Goal: Communication & Community: Answer question/provide support

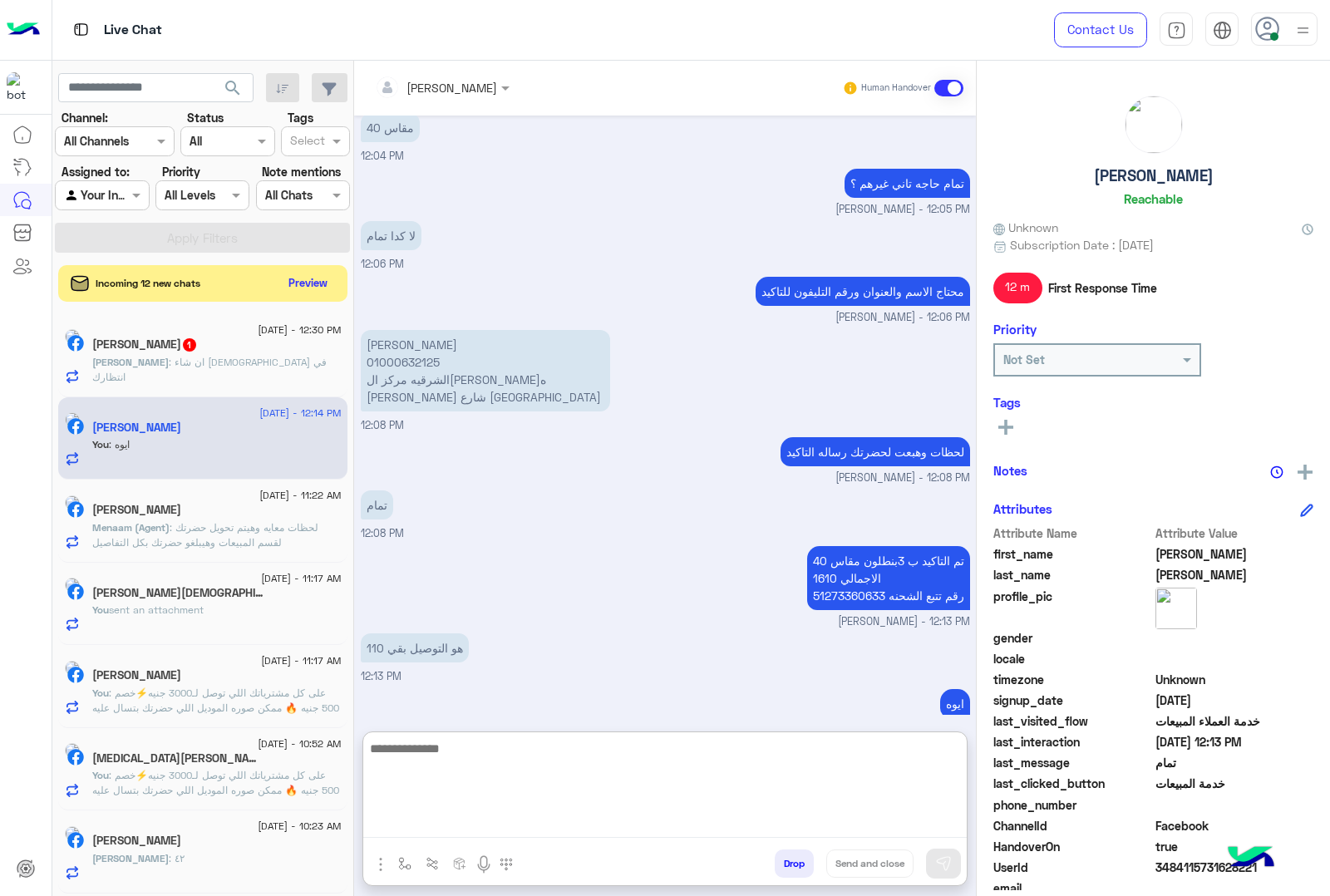
scroll to position [2112, 0]
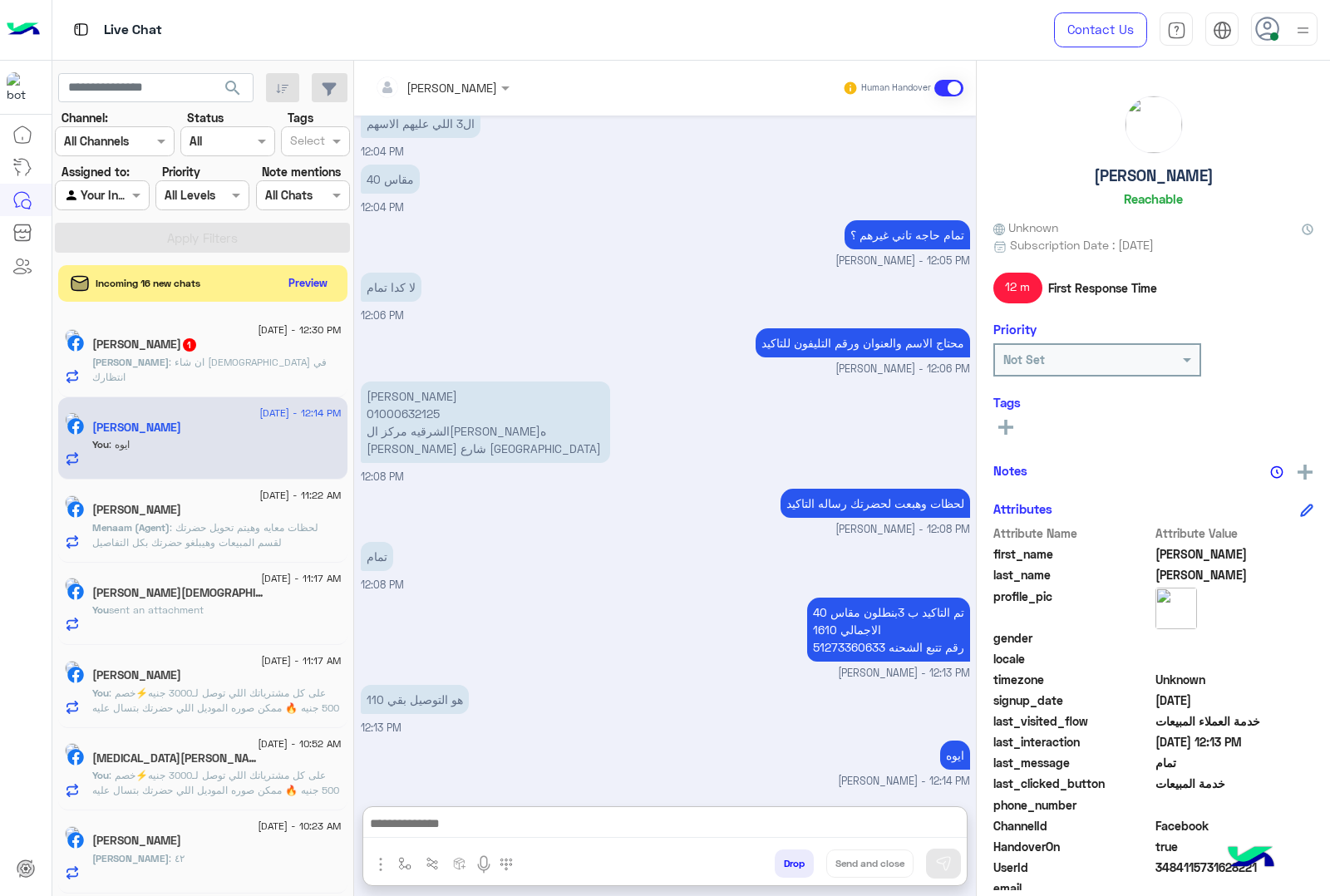
click at [176, 381] on div "[PERSON_NAME] : ان شاء [DEMOGRAPHIC_DATA] في انتظارك" at bounding box center [217, 370] width 250 height 29
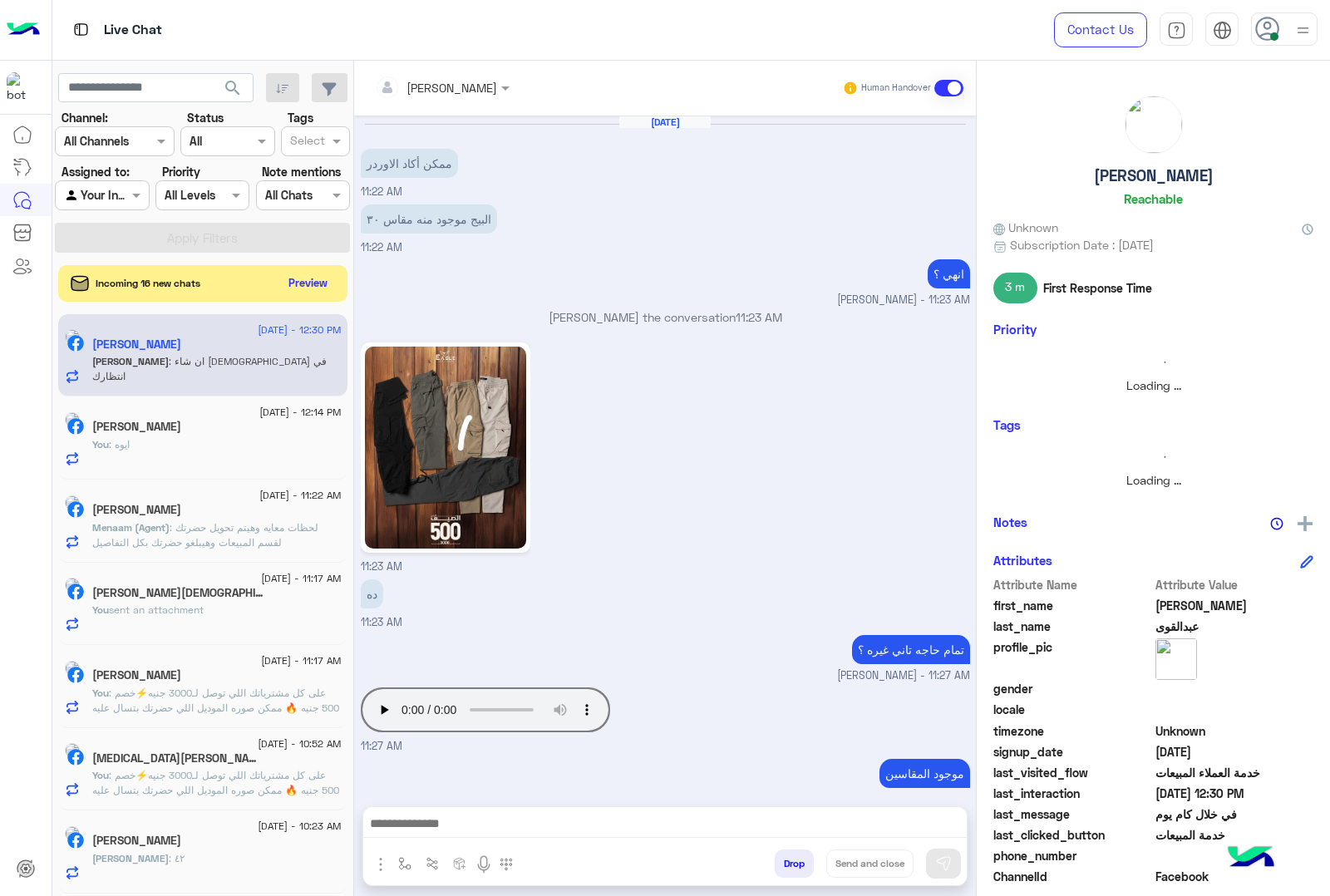
scroll to position [1422, 0]
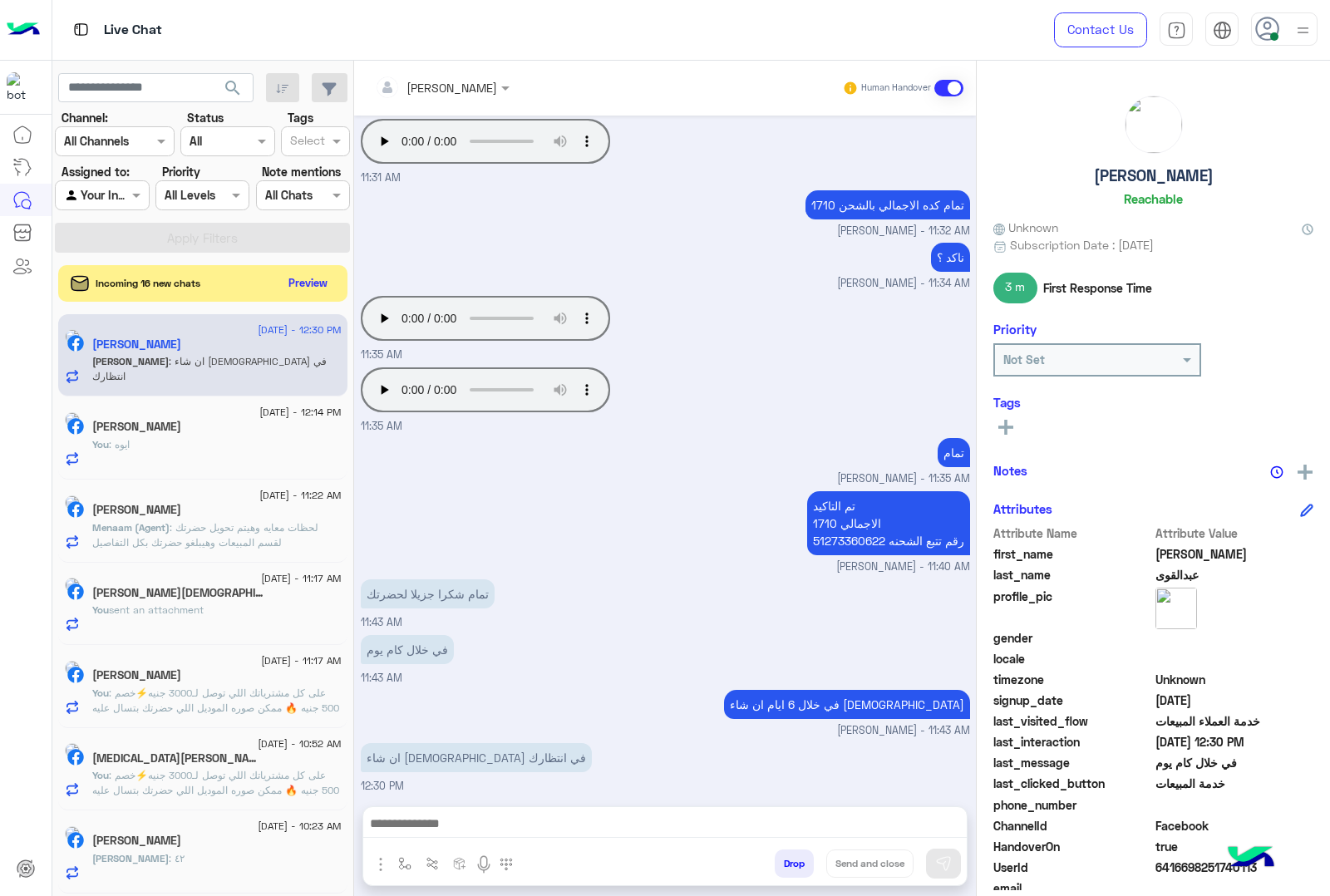
click at [795, 862] on button "Drop" at bounding box center [794, 863] width 39 height 28
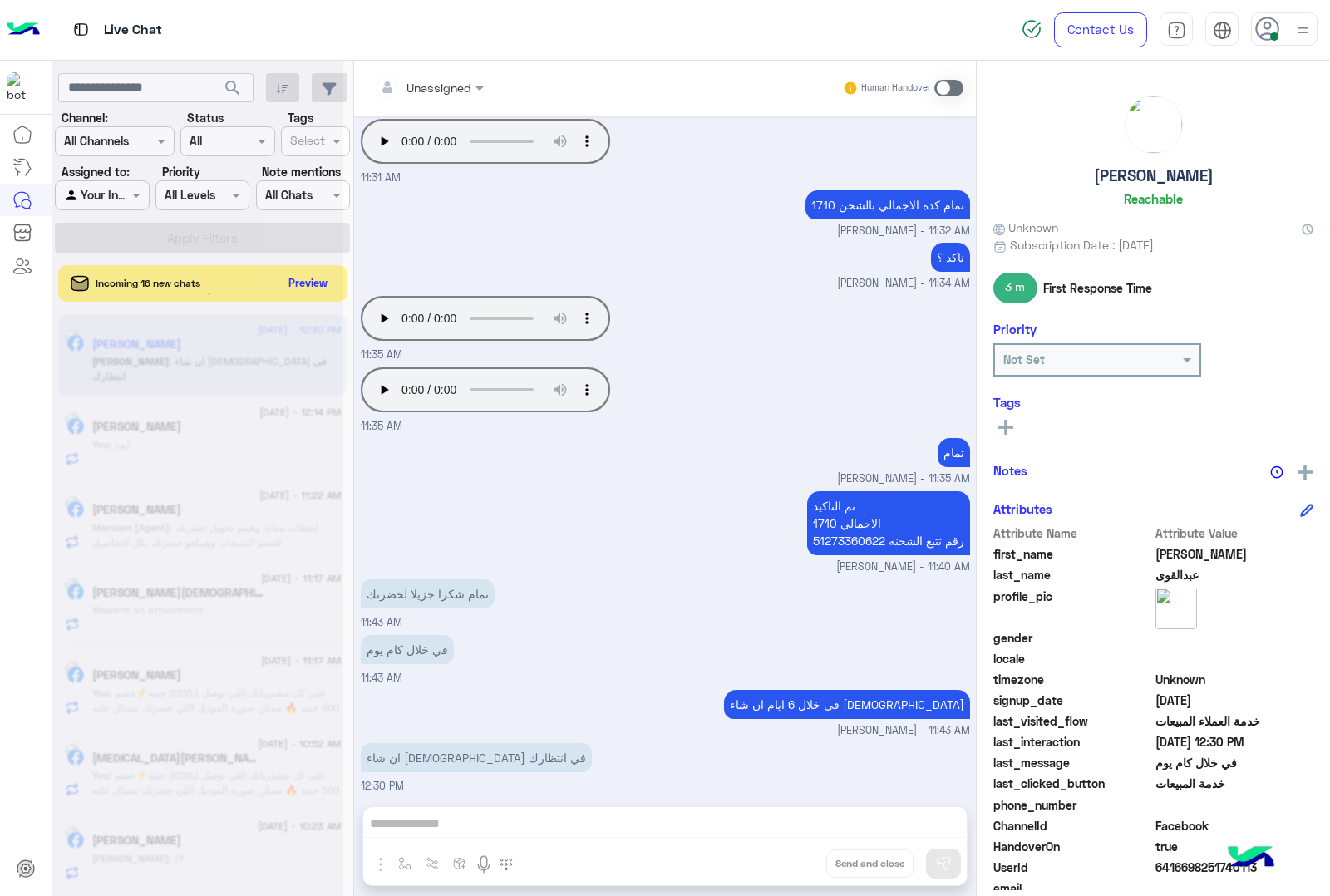
scroll to position [1452, 0]
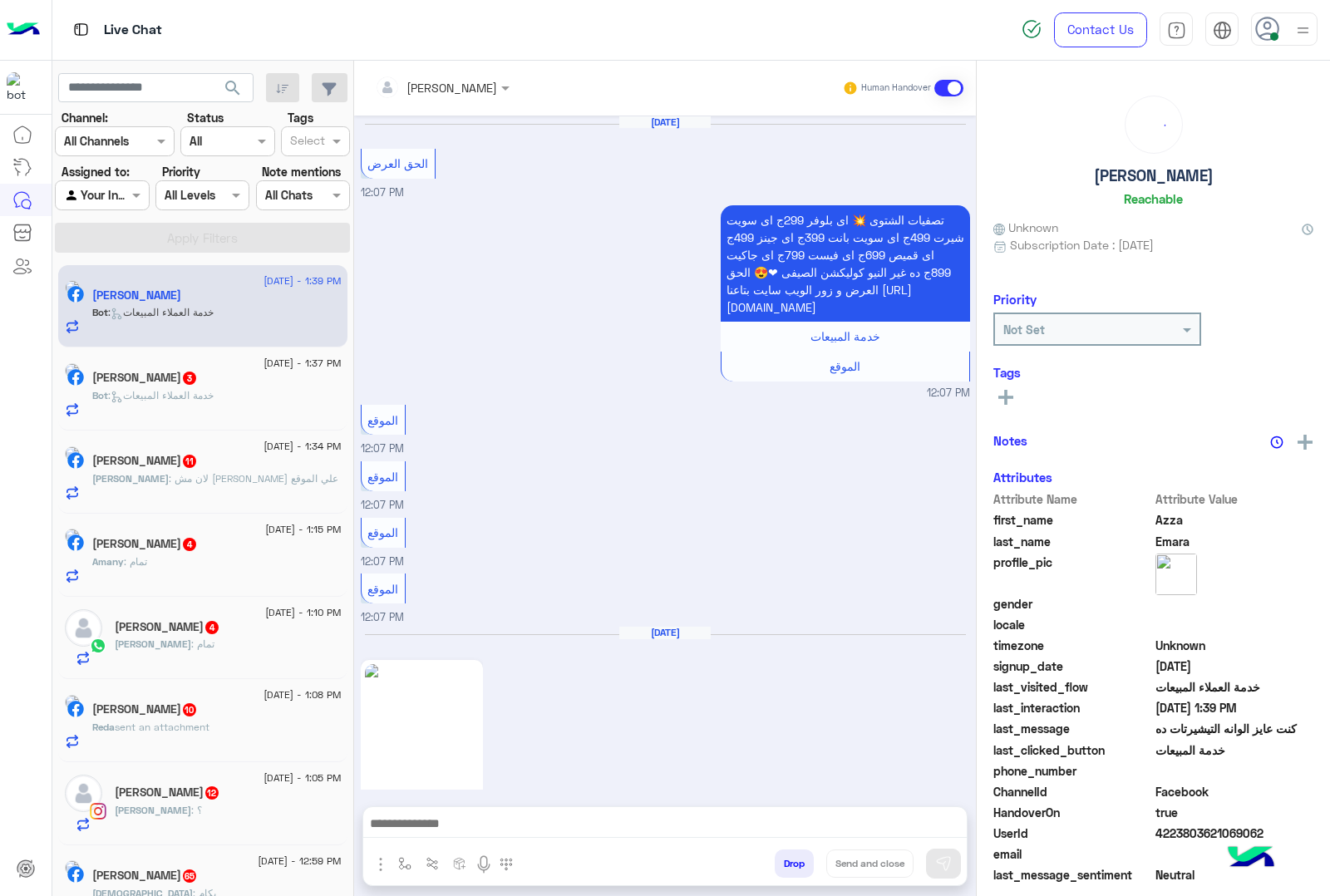
scroll to position [2957, 0]
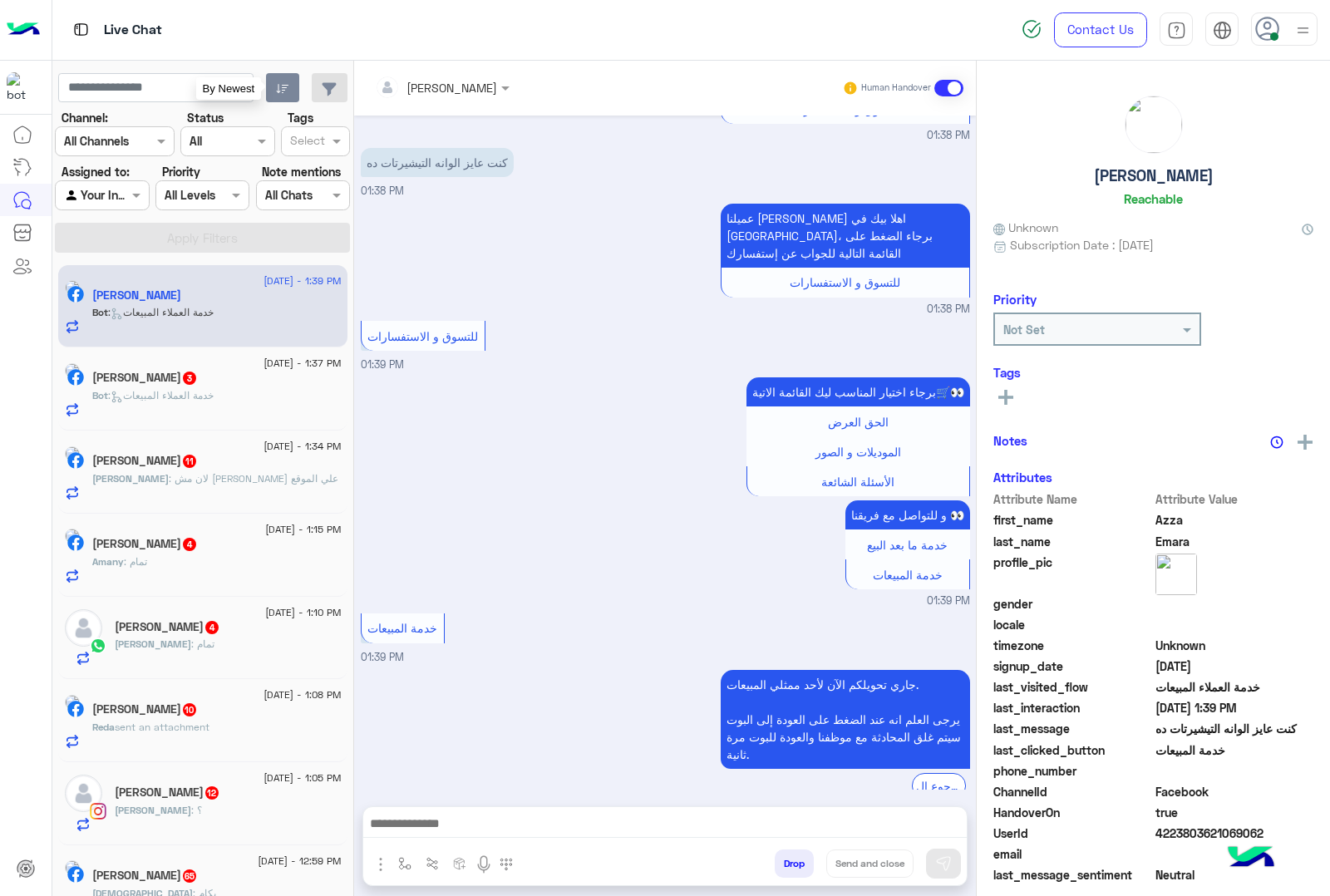
click at [270, 92] on button "button" at bounding box center [283, 88] width 34 height 30
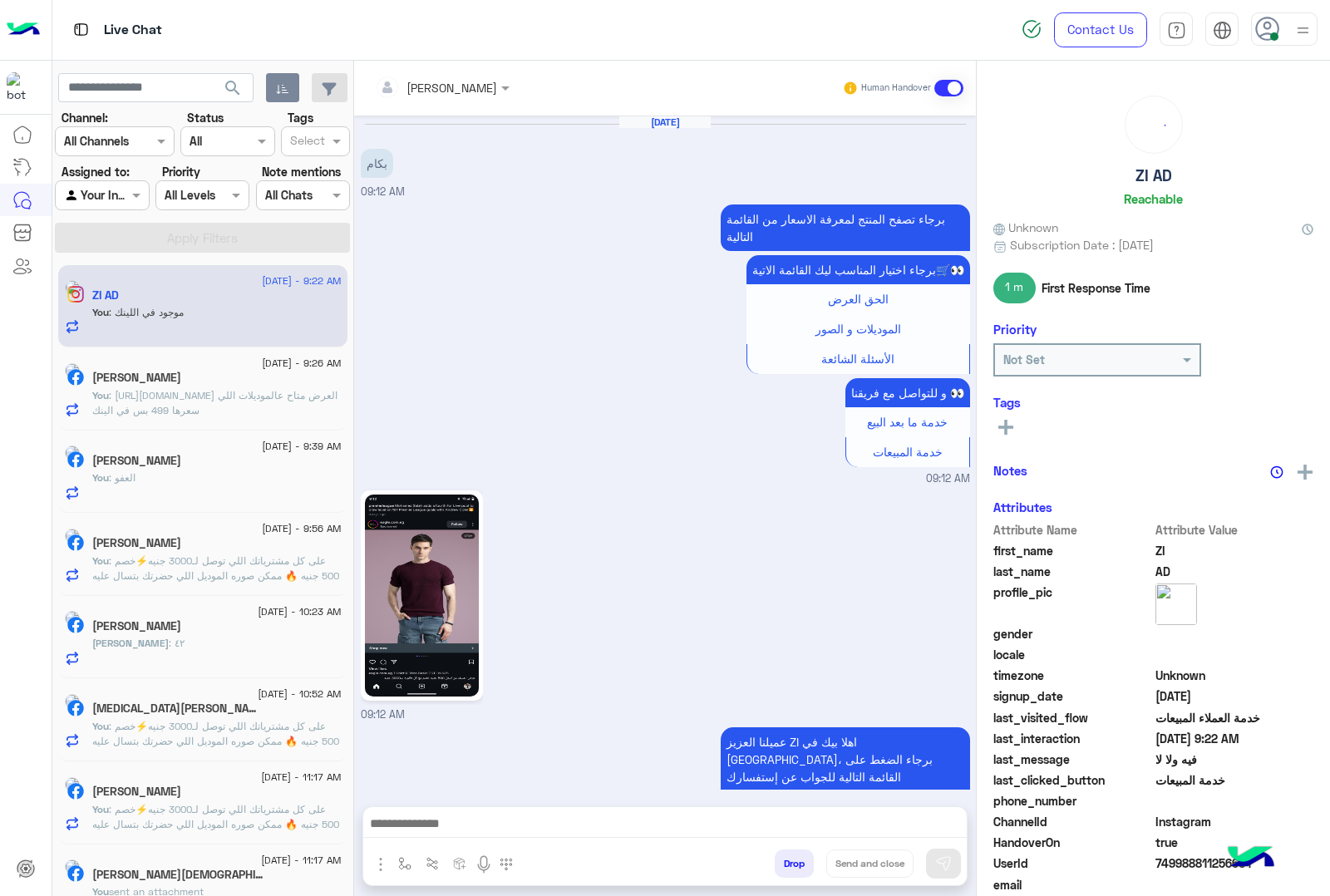
scroll to position [1830, 0]
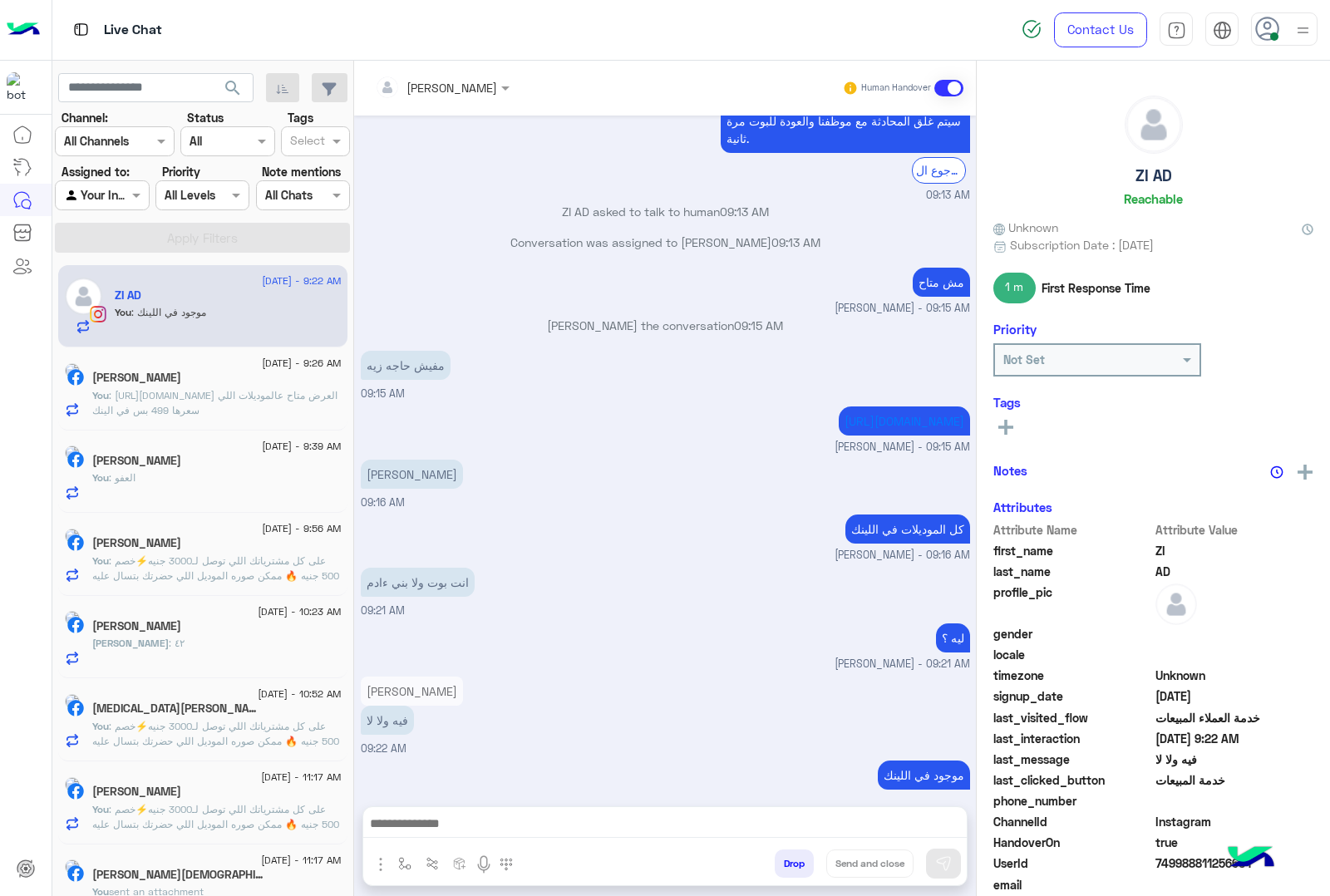
click at [788, 861] on button "Drop" at bounding box center [794, 863] width 39 height 28
click at [788, 862] on button "Drop" at bounding box center [794, 863] width 39 height 28
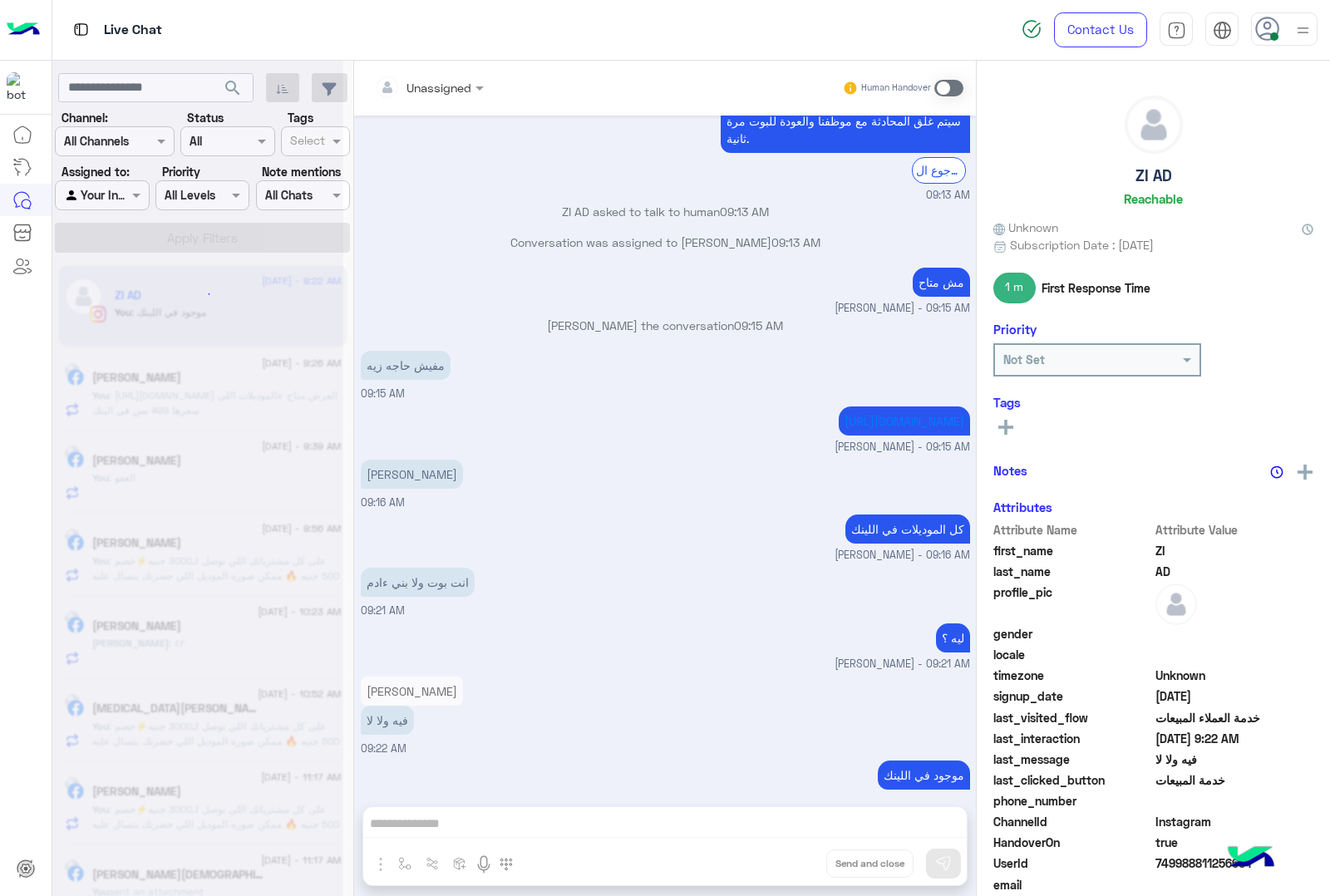
click at [788, 862] on div "Unassigned Human Handover [DATE] بكام 09:12 AM برجاء تصفح المنتج لمعرفة الاسعار…" at bounding box center [665, 481] width 622 height 842
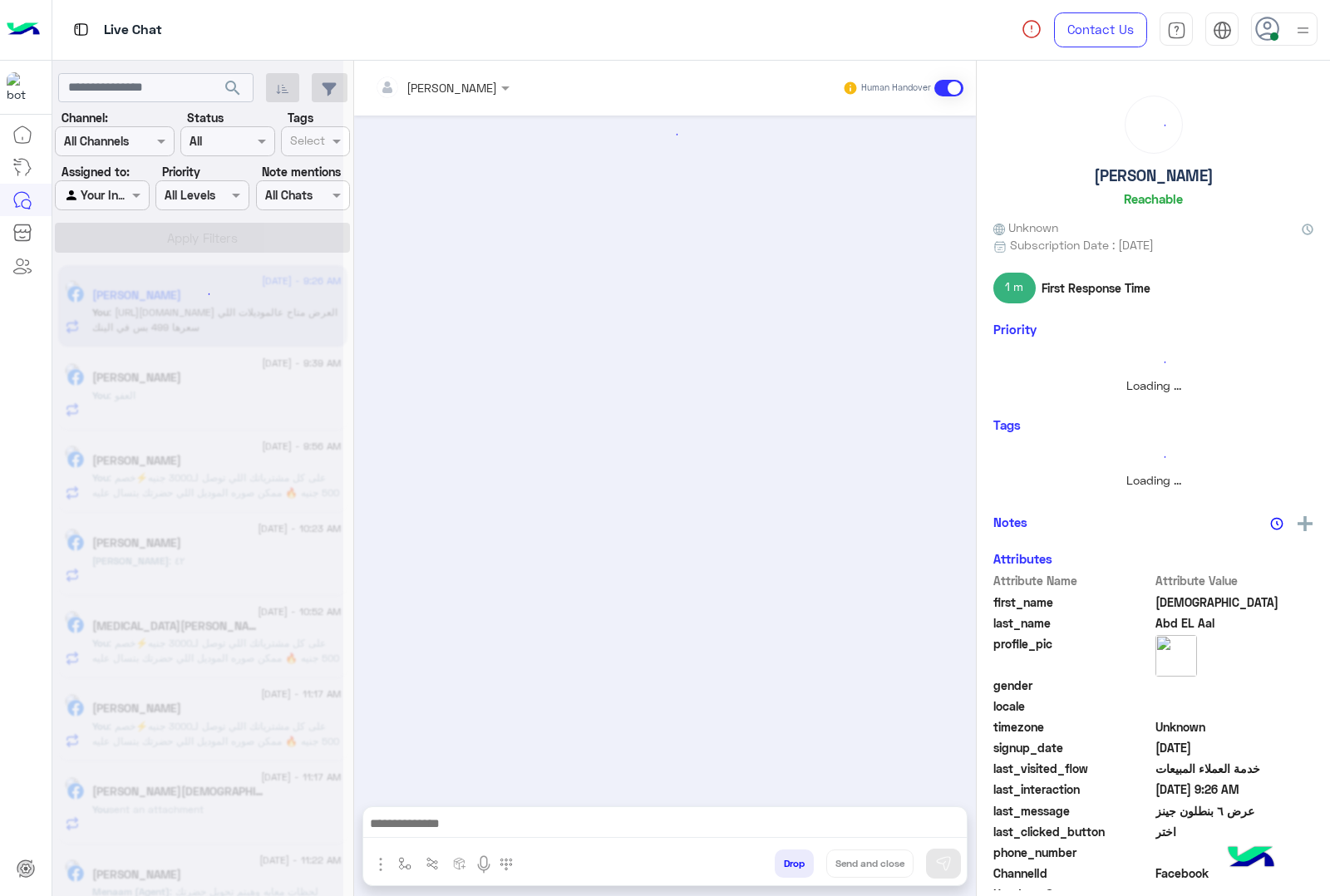
click at [788, 862] on button "Drop" at bounding box center [794, 863] width 39 height 28
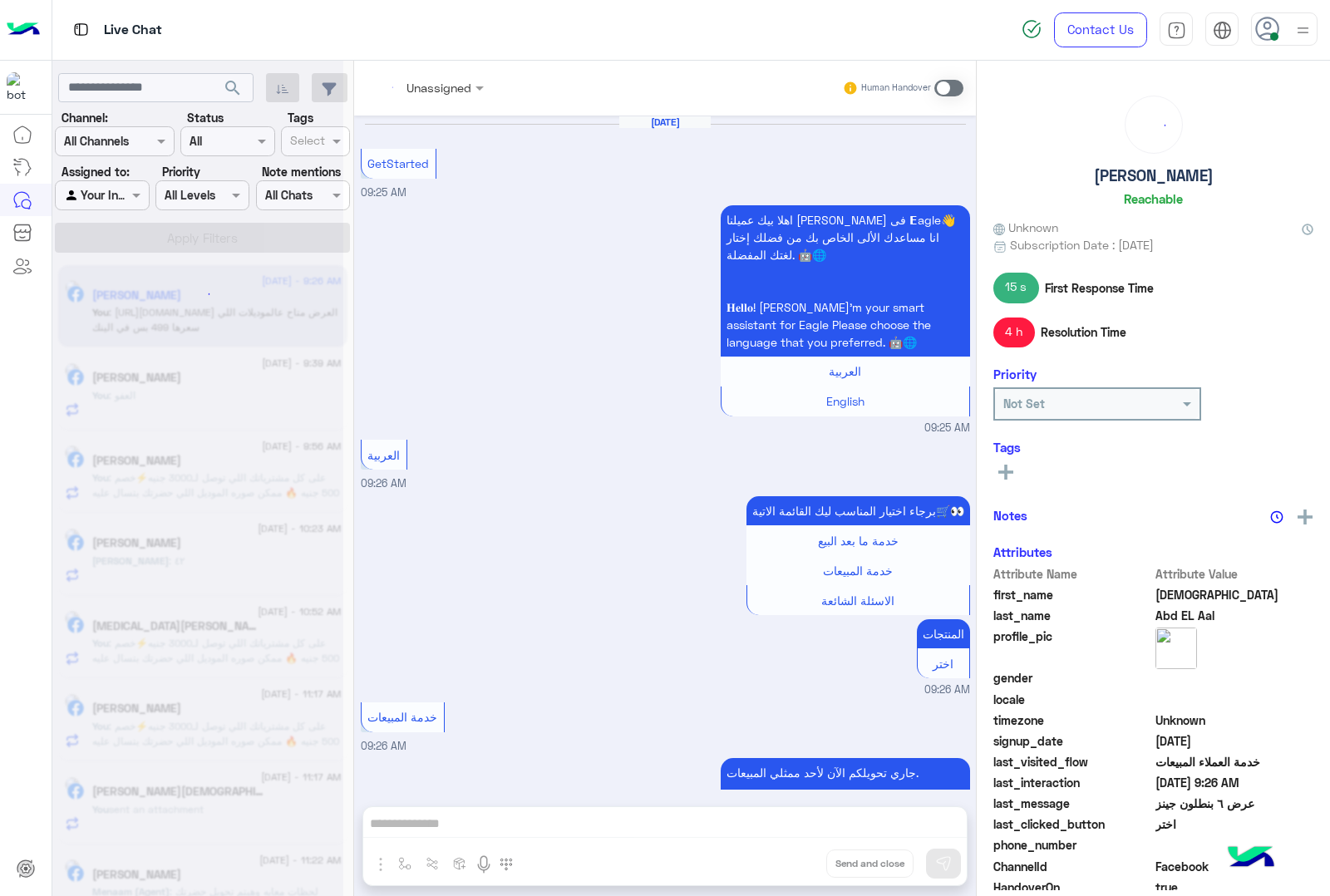
click at [788, 862] on div "Unassigned Human Handover [DATE] GetStarted 09:25 AM اهلا بيك عميلنا [PERSON_NA…" at bounding box center [665, 481] width 622 height 842
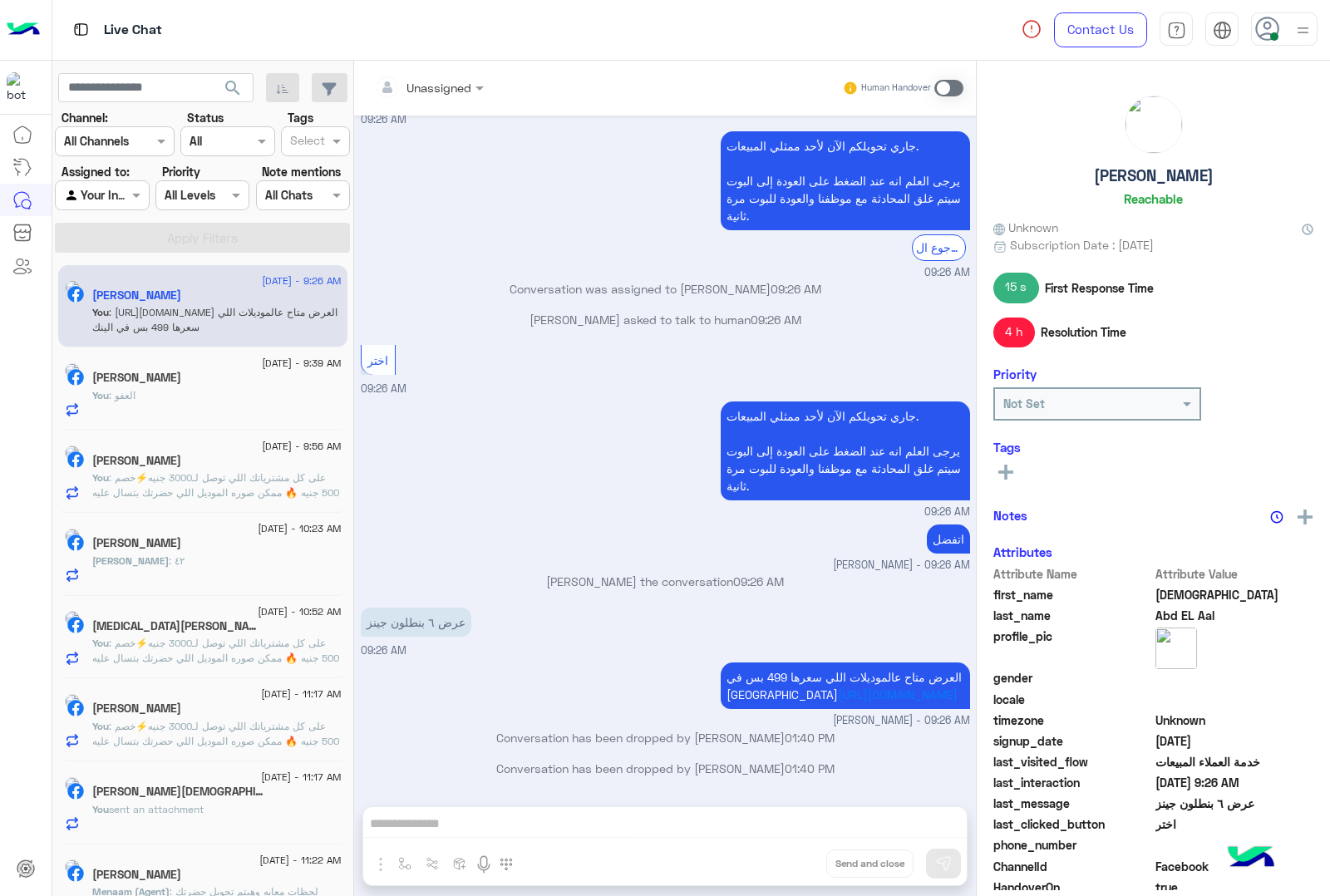
click at [788, 862] on div "Unassigned Human Handover [DATE] GetStarted 09:25 AM اهلا بيك عميلنا [PERSON_NA…" at bounding box center [665, 481] width 622 height 842
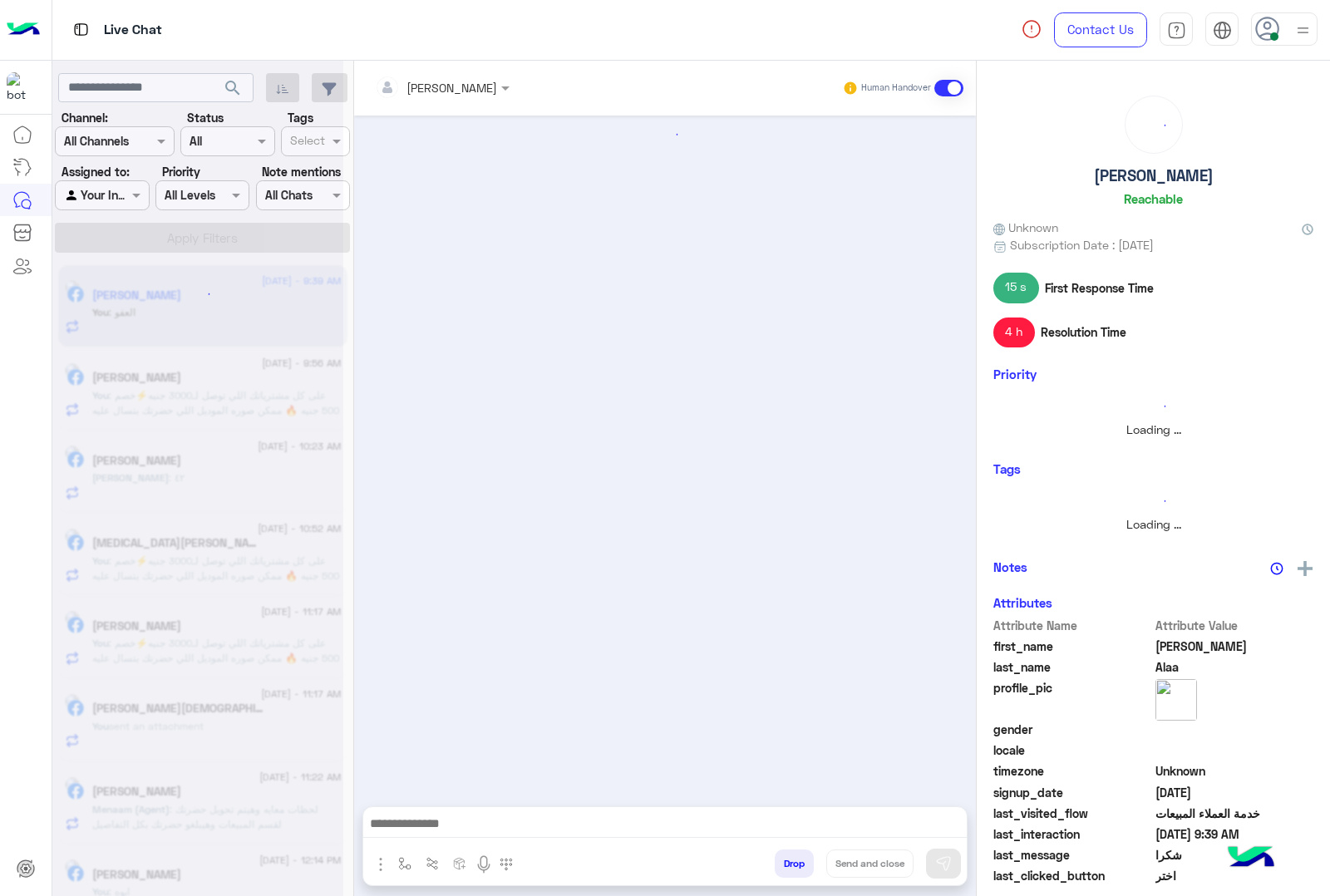
click at [788, 862] on button "Drop" at bounding box center [794, 863] width 39 height 28
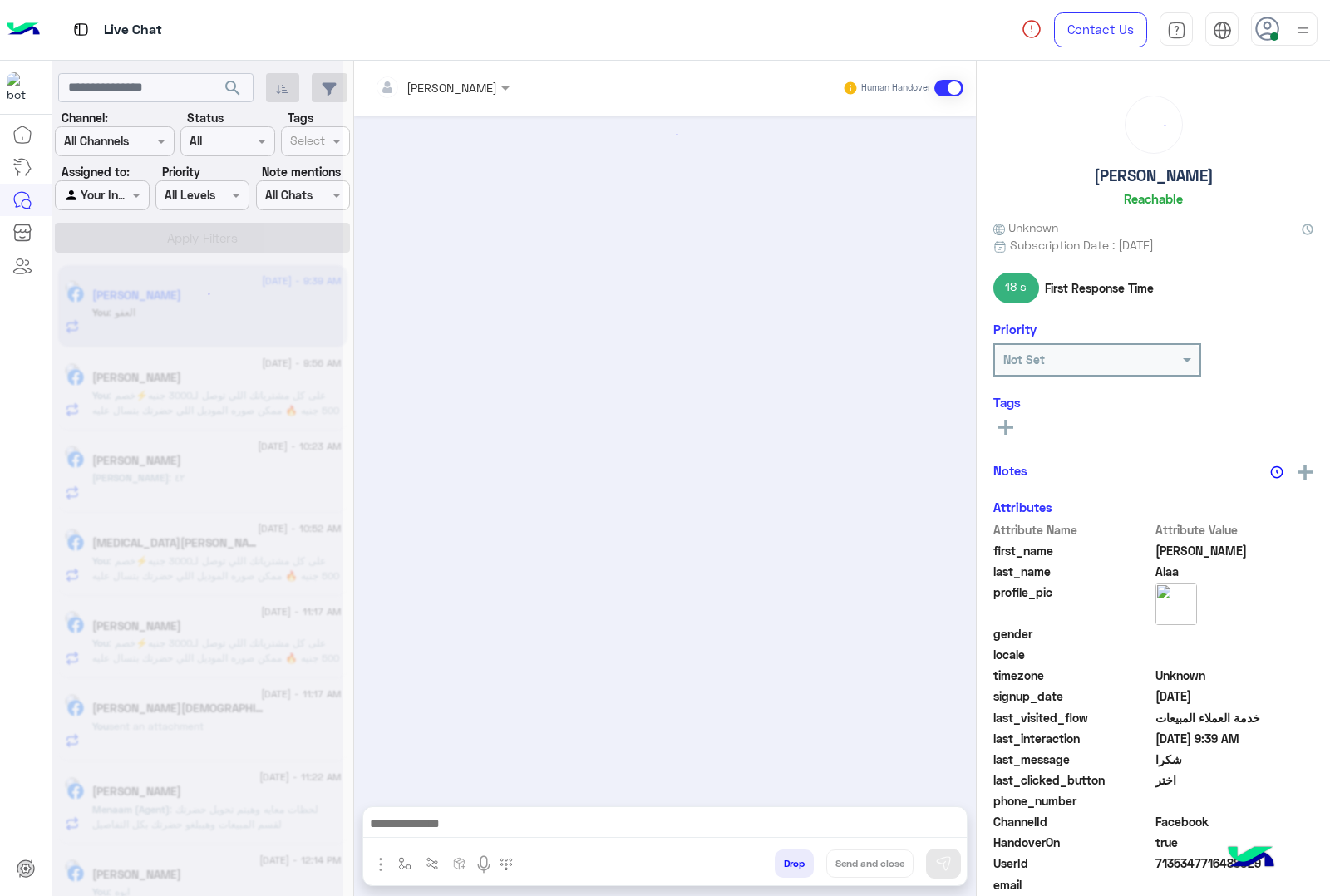
click at [788, 862] on button "Drop" at bounding box center [794, 863] width 39 height 28
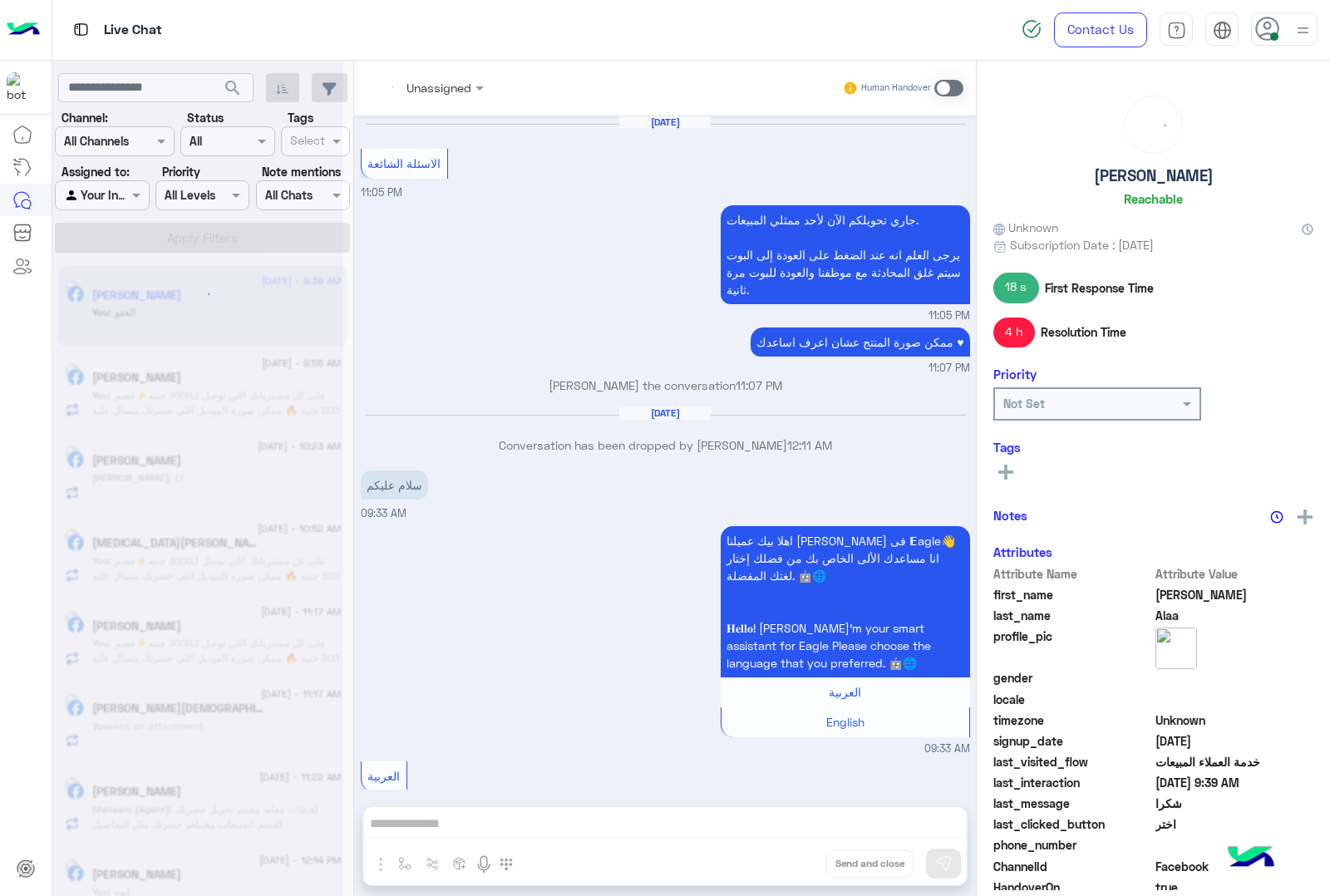
click at [788, 862] on div "Unassigned Human Handover [DATE] الاسئلة الشائعة 11:05 PM جاري تحويلكم الآن لأح…" at bounding box center [665, 481] width 622 height 842
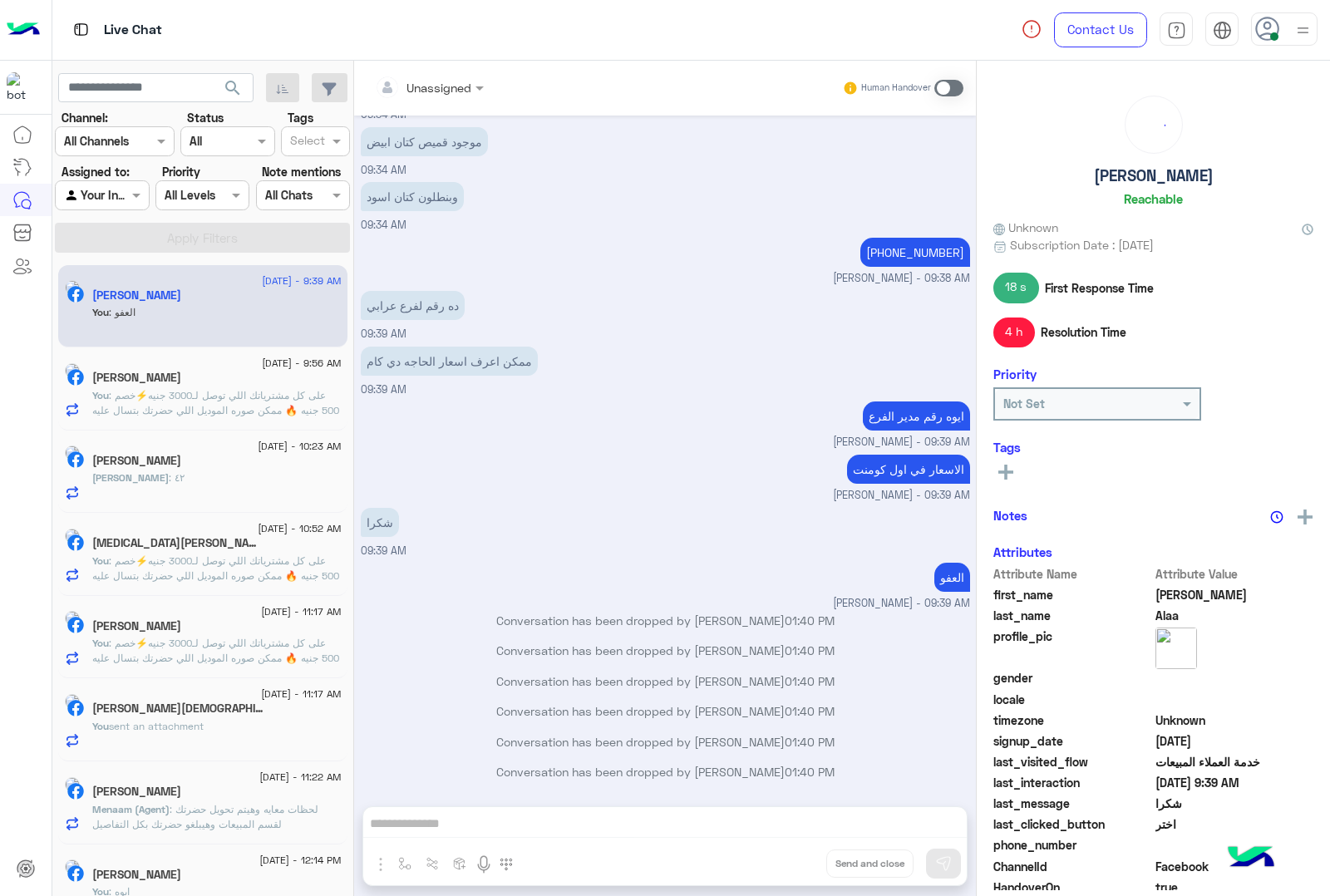
scroll to position [1718, 0]
click at [788, 862] on div "Unassigned Human Handover [DATE] الاسئلة الشائعة 11:05 PM جاري تحويلكم الآن لأح…" at bounding box center [665, 481] width 622 height 842
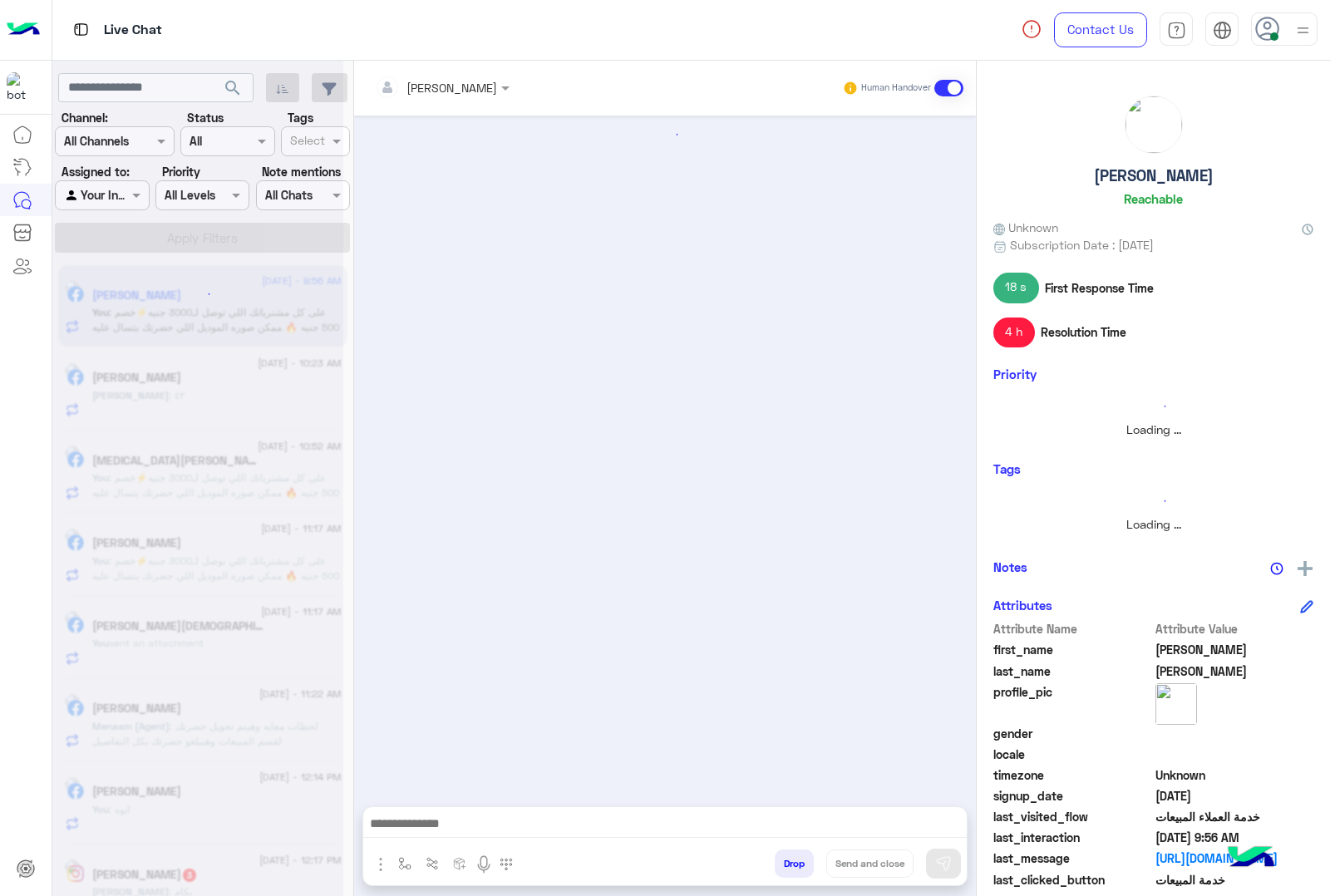
click at [788, 862] on button "Drop" at bounding box center [794, 863] width 39 height 28
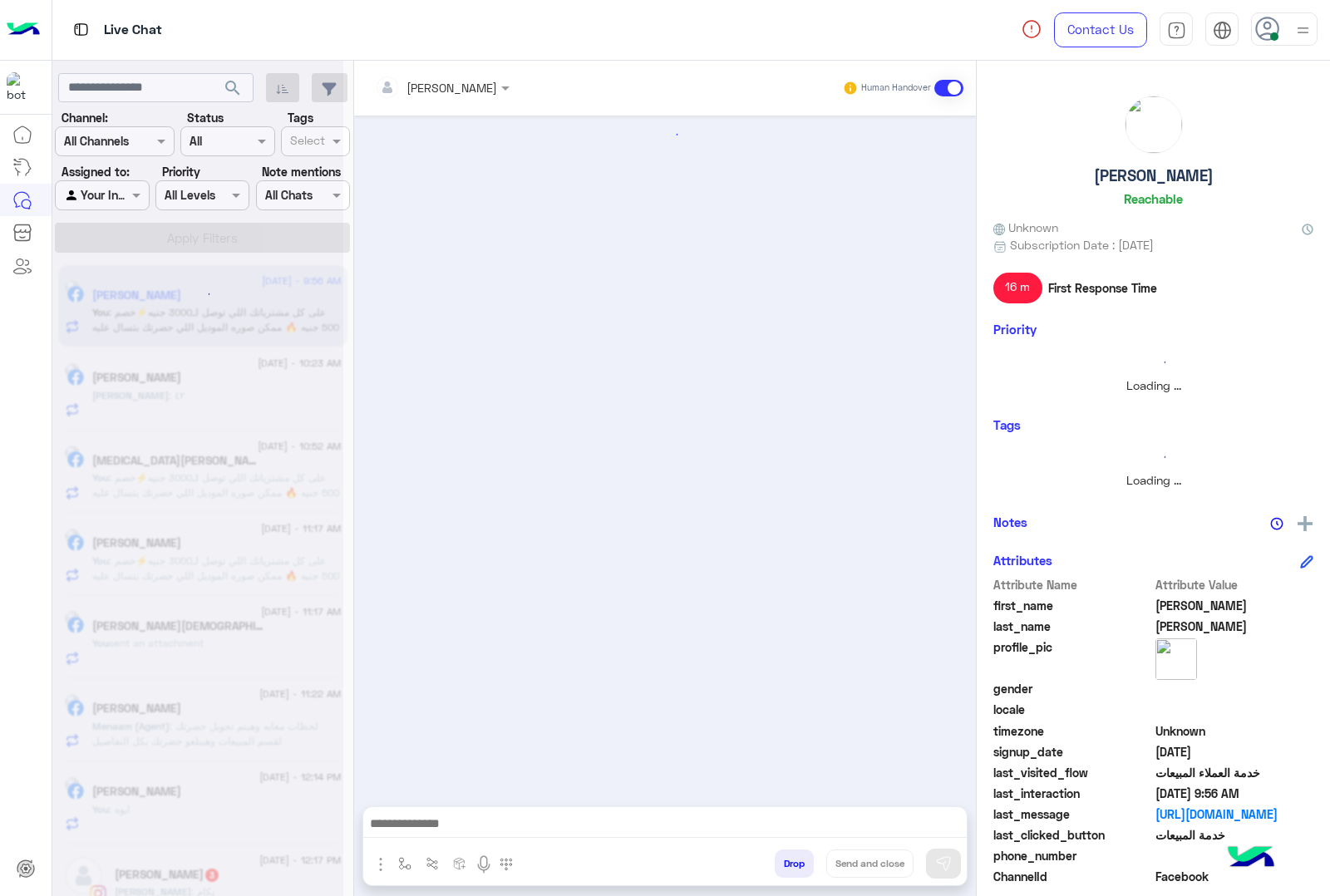
click at [788, 862] on button "Drop" at bounding box center [794, 863] width 39 height 28
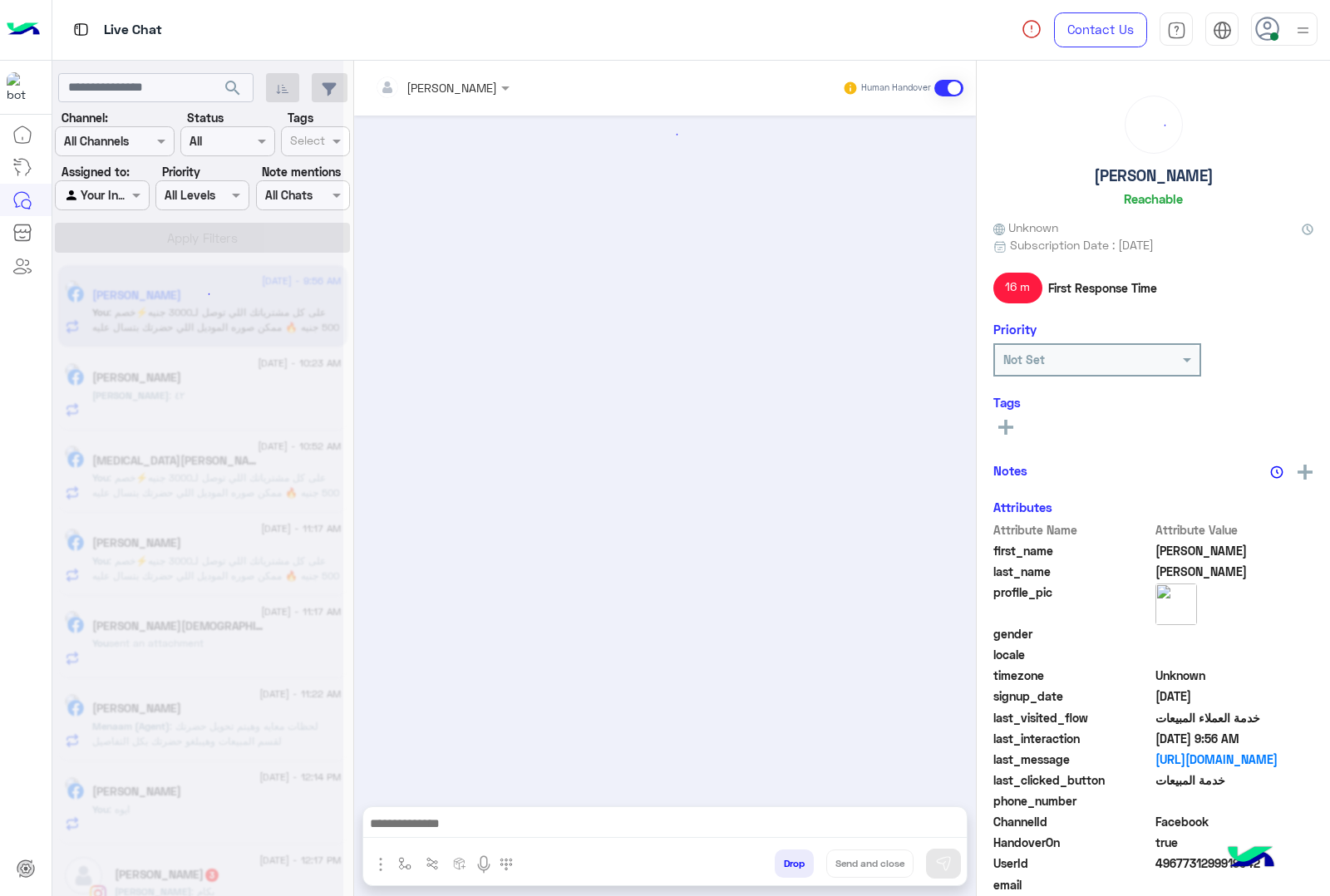
click at [788, 862] on button "Drop" at bounding box center [794, 863] width 39 height 28
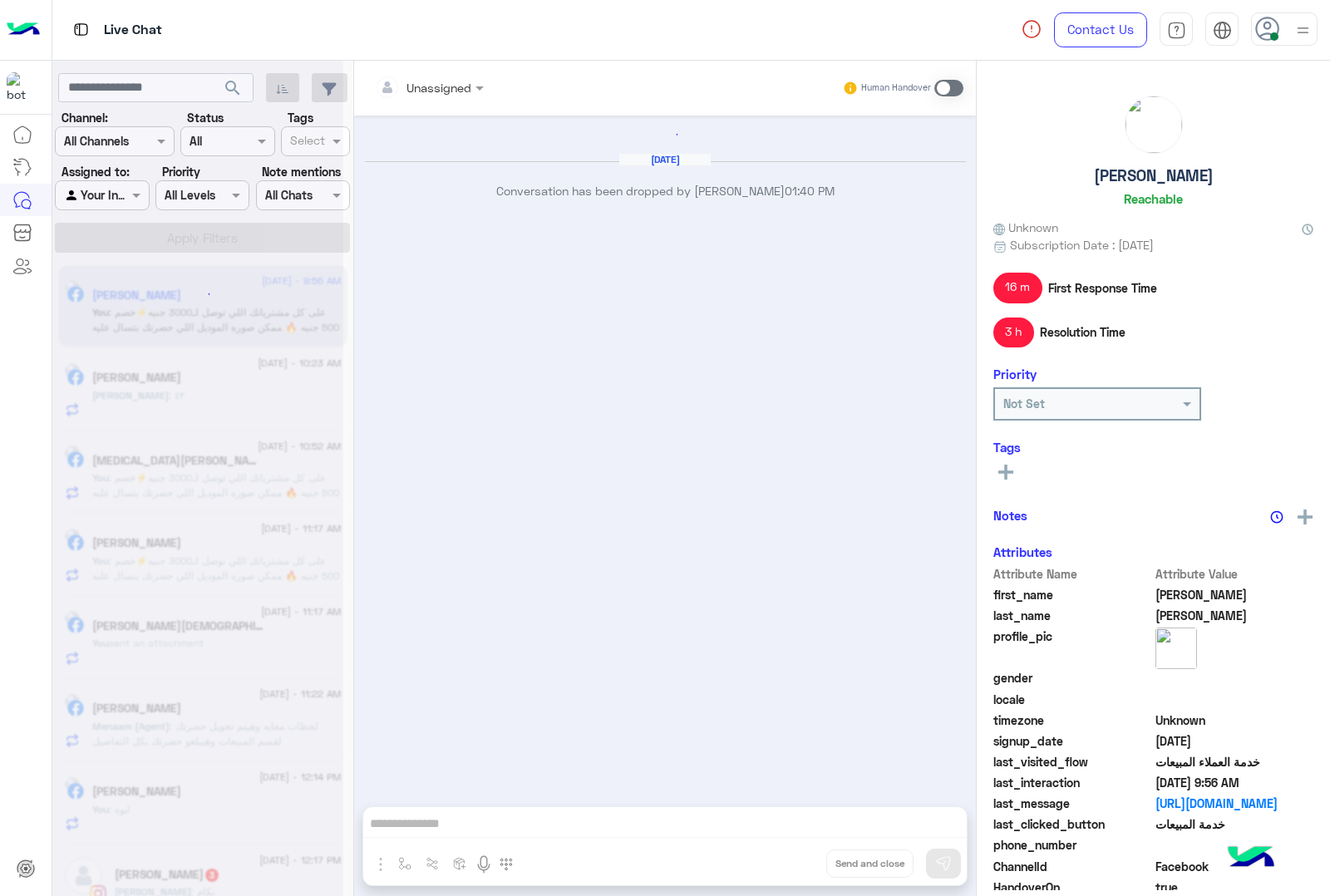
click at [788, 862] on div "Unassigned Human Handover [DATE] Conversation has been dropped by [PERSON_NAME]…" at bounding box center [665, 481] width 622 height 842
click at [0, 0] on button "Drop" at bounding box center [0, 0] width 0 height 0
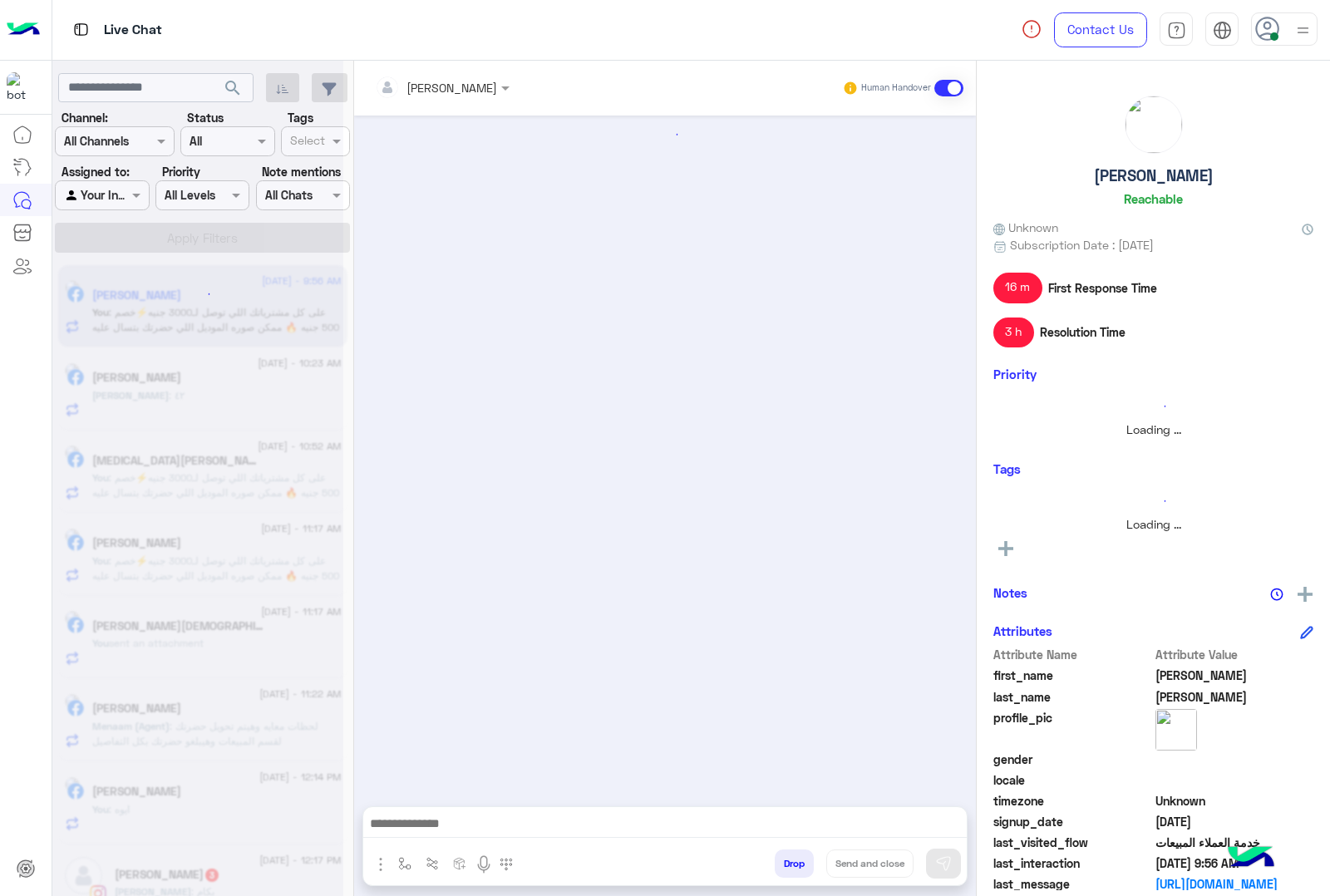
click at [788, 862] on button "Drop" at bounding box center [794, 863] width 39 height 28
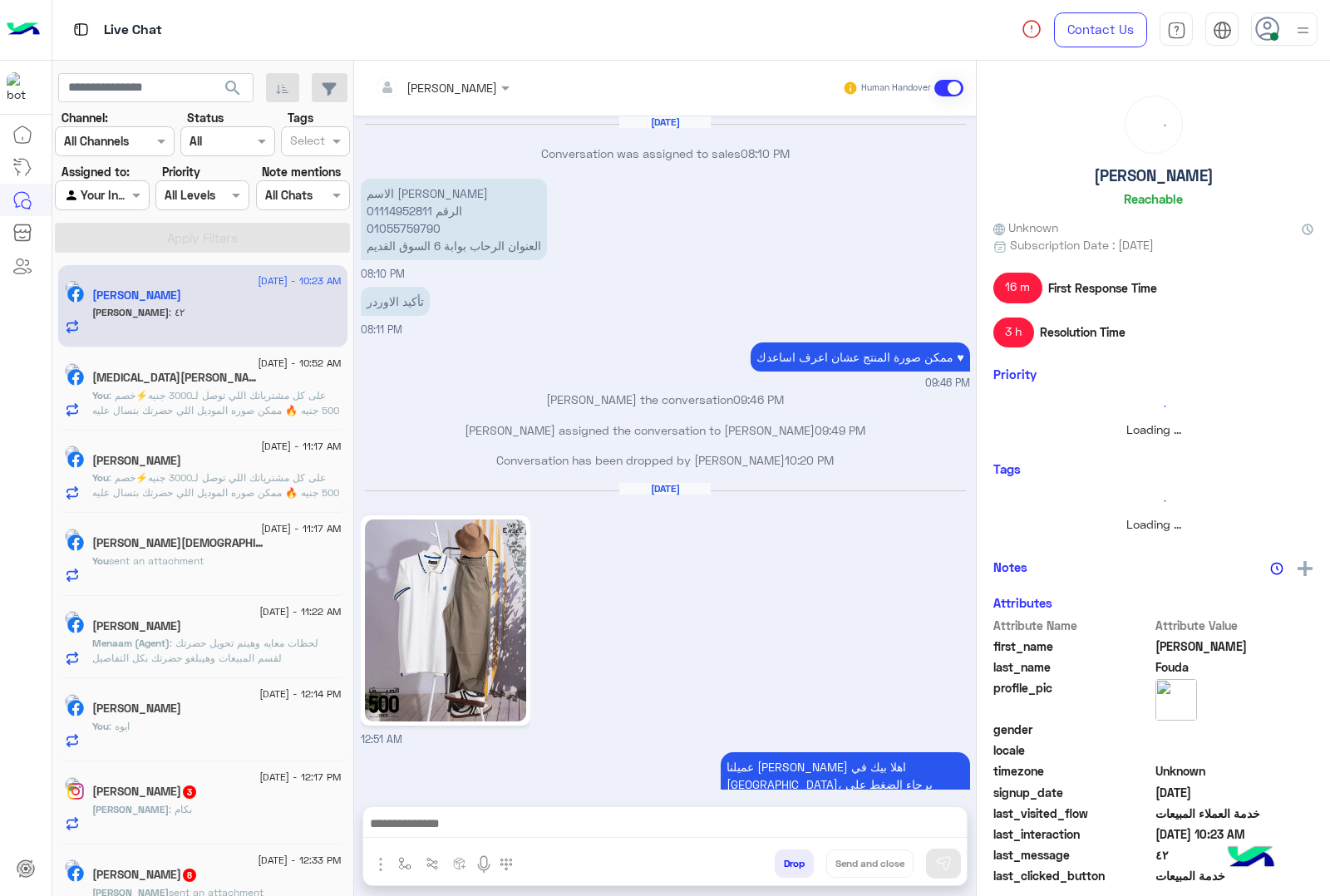
click at [788, 862] on button "Drop" at bounding box center [794, 863] width 39 height 28
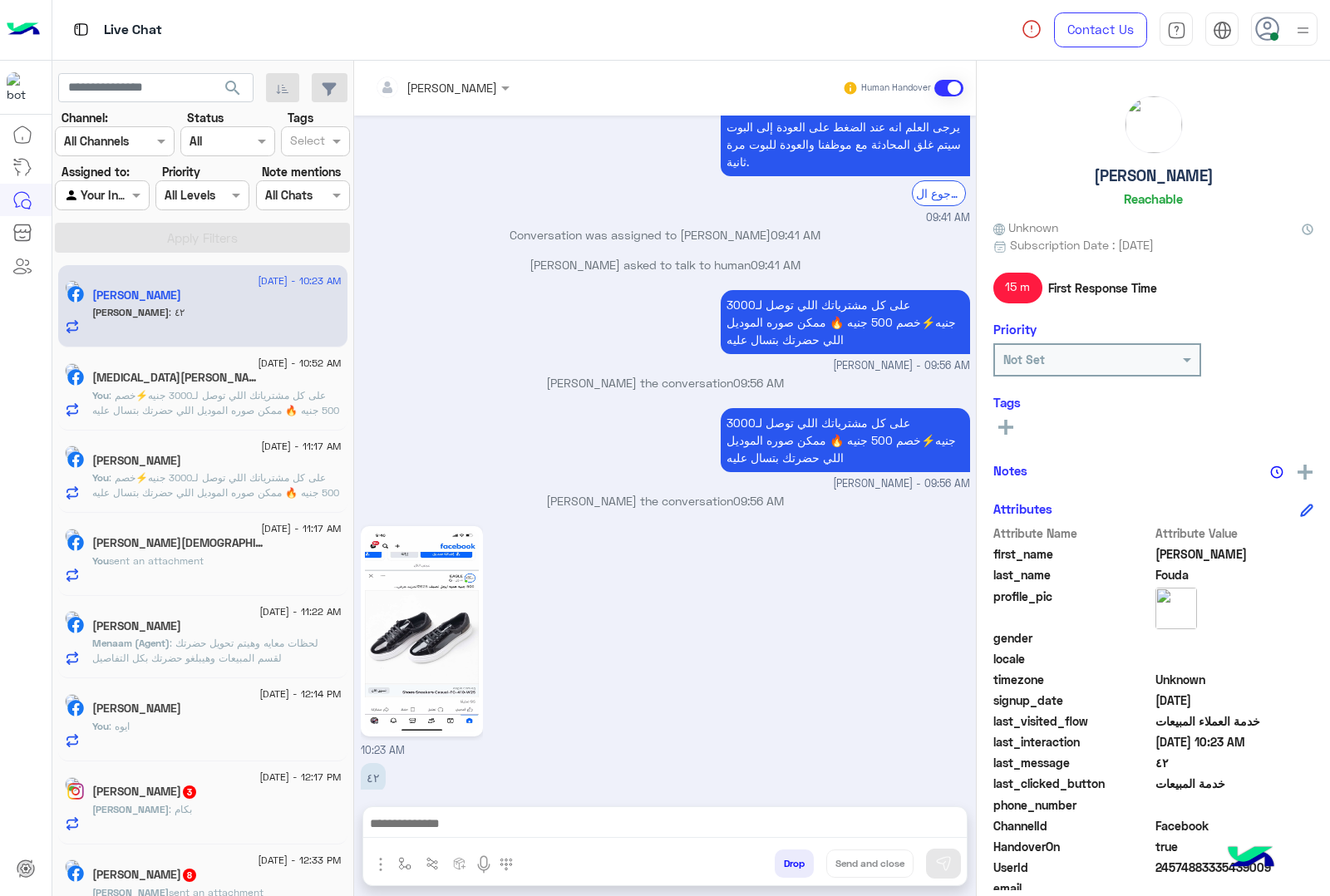
click at [788, 862] on button "Drop" at bounding box center [794, 863] width 39 height 28
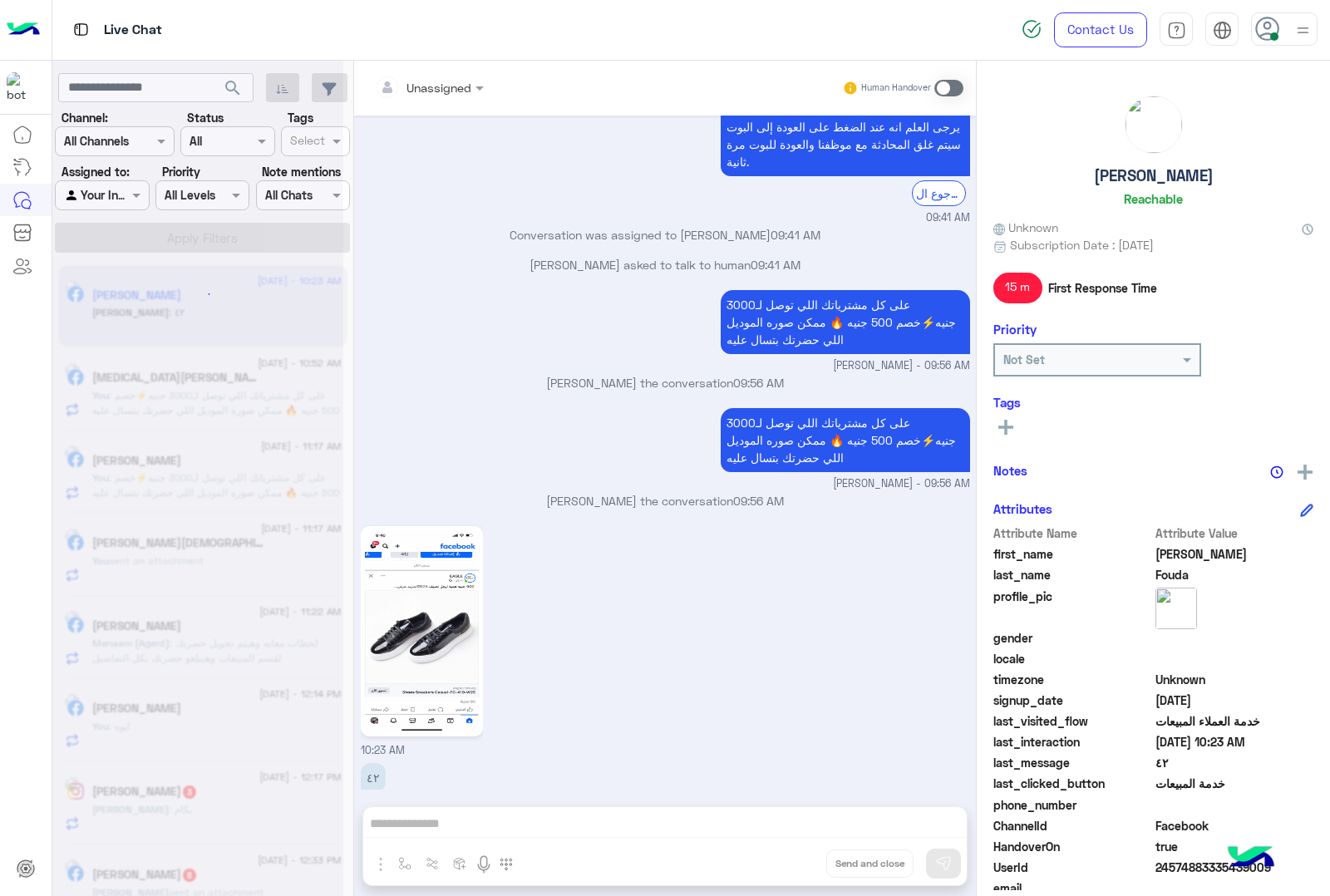
click at [788, 862] on div "Unassigned Human Handover [DATE] Conversation was assigned to sales 08:10 PM ال…" at bounding box center [665, 481] width 622 height 842
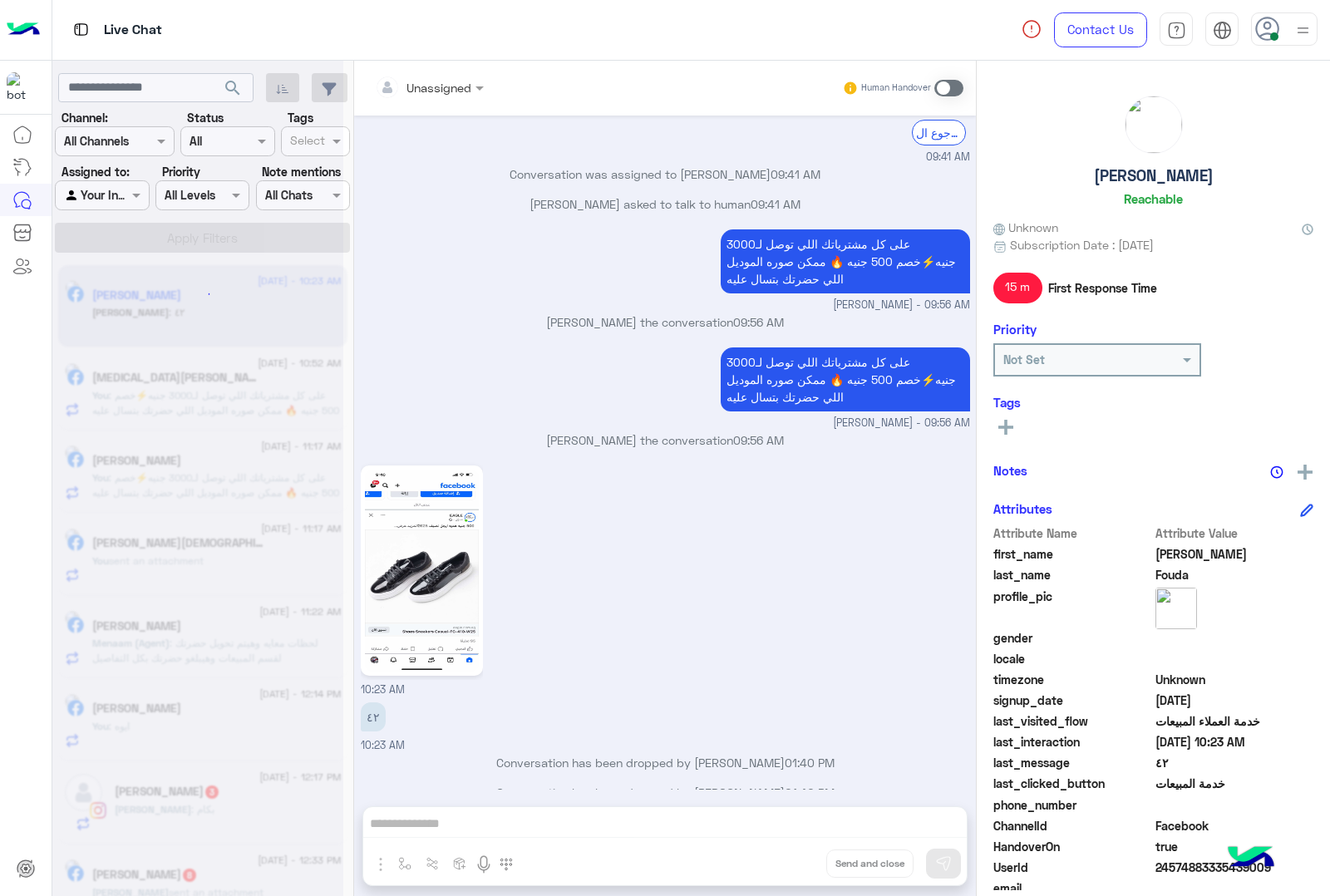
click at [788, 862] on div "Unassigned Human Handover [DATE] Conversation was assigned to sales 08:10 PM ال…" at bounding box center [665, 481] width 622 height 842
click at [0, 0] on button "Drop" at bounding box center [0, 0] width 0 height 0
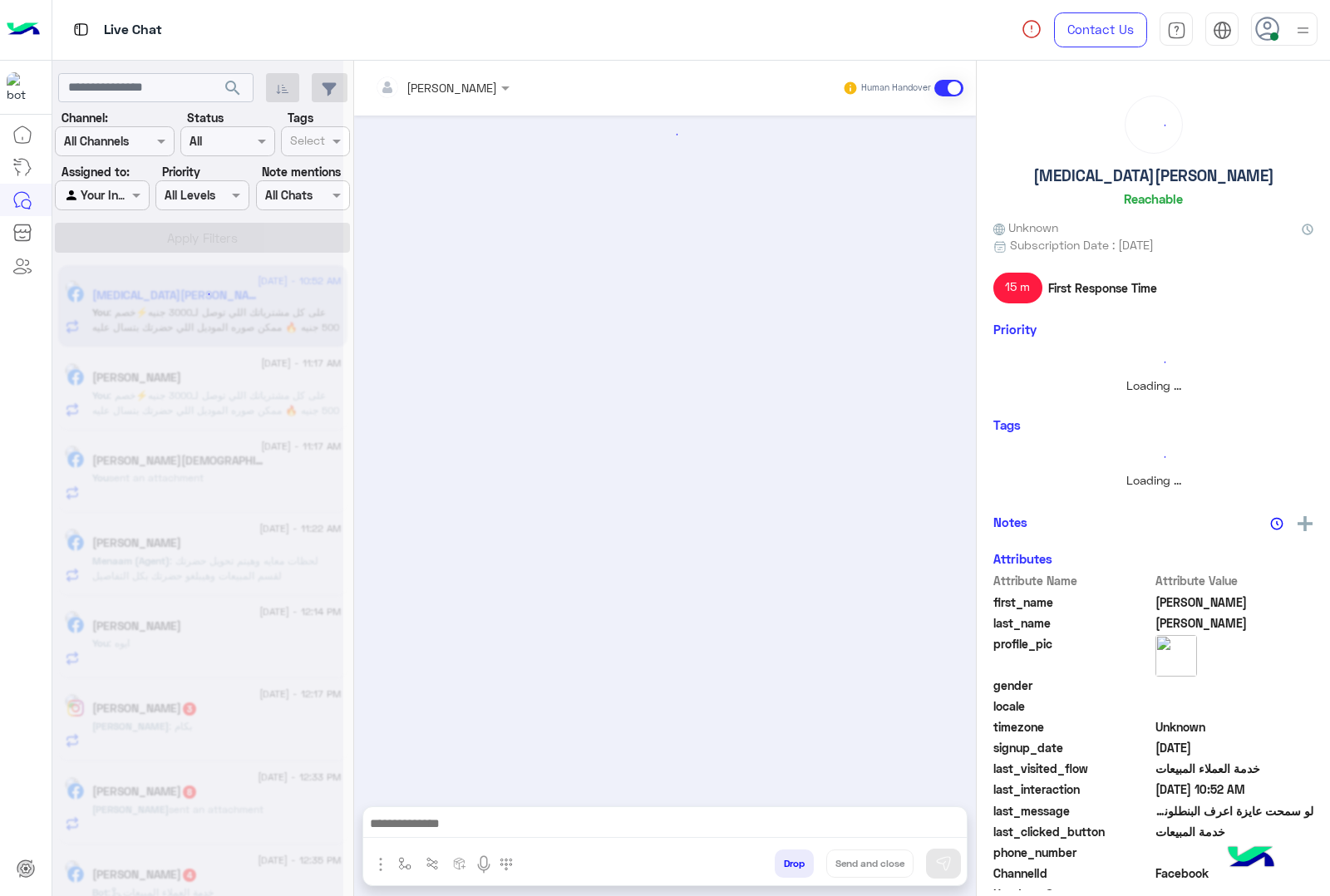
click at [788, 862] on button "Drop" at bounding box center [794, 863] width 39 height 28
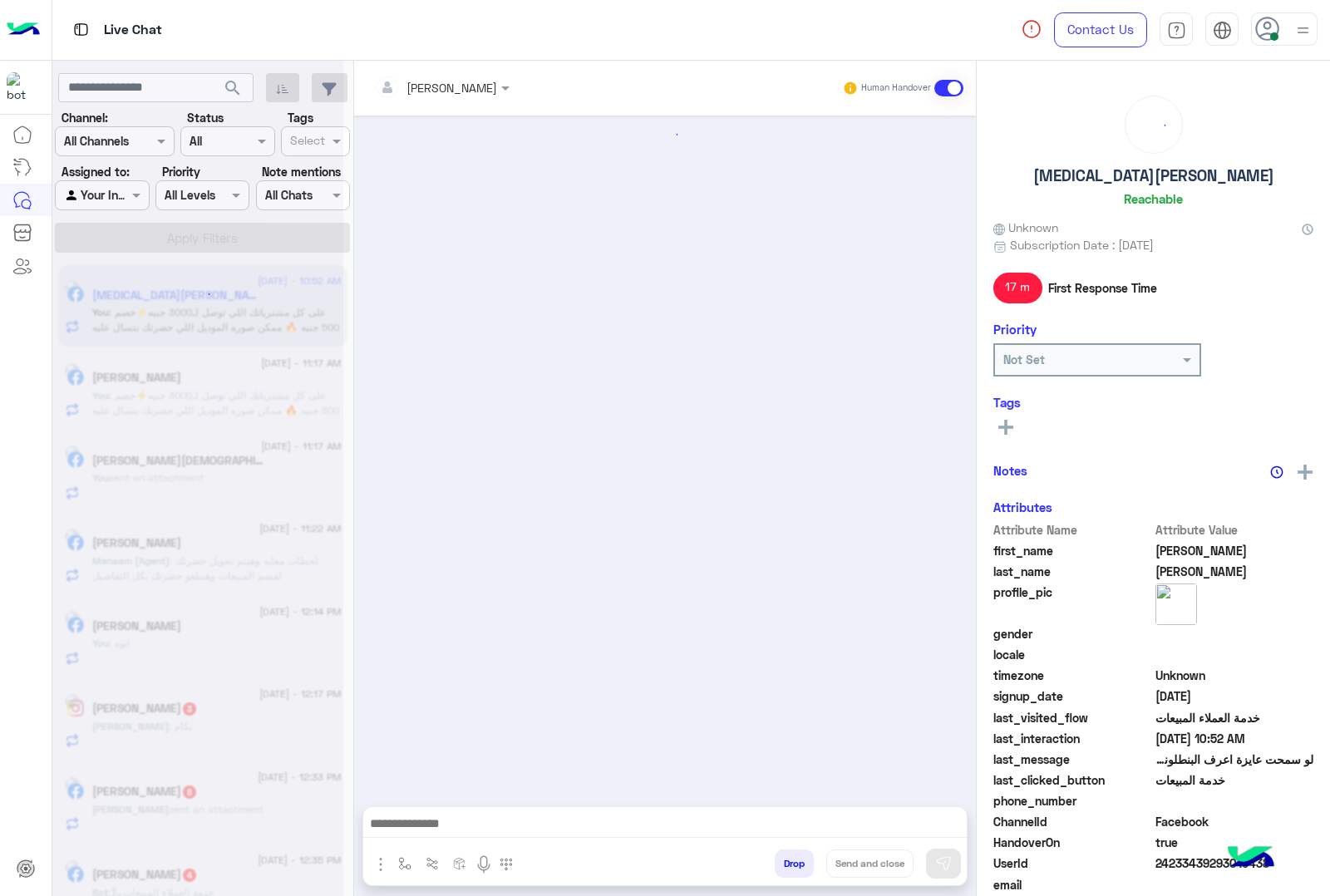
click at [788, 862] on button "Drop" at bounding box center [794, 863] width 39 height 28
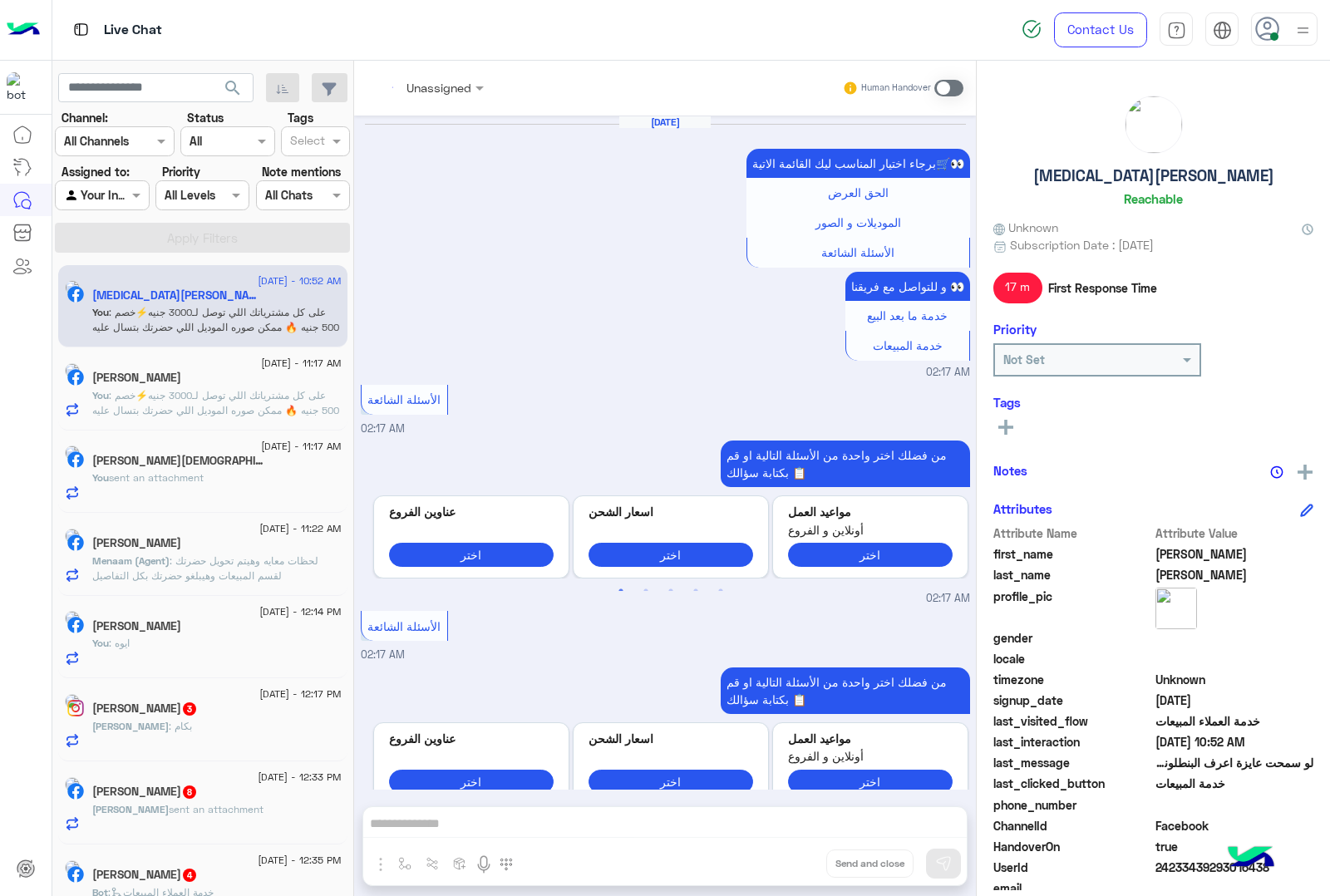
click at [788, 863] on div "Unassigned Human Handover [DATE] برجاء اختيار المناسب ليك القائمة الاتية🛒👀 الحق…" at bounding box center [665, 481] width 622 height 842
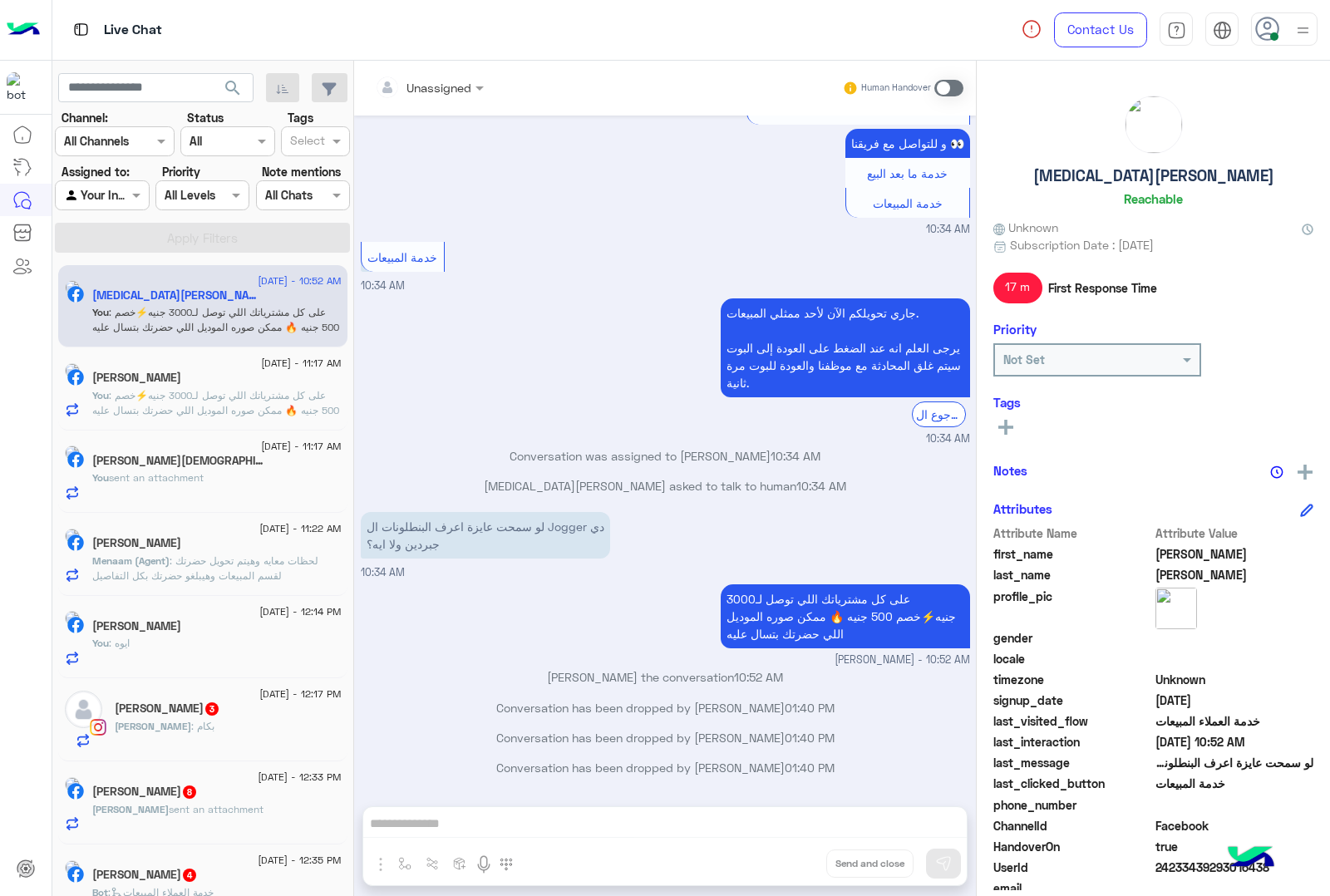
click at [788, 863] on div "Unassigned Human Handover [DATE] برجاء اختيار المناسب ليك القائمة الاتية🛒👀 الحق…" at bounding box center [665, 481] width 622 height 842
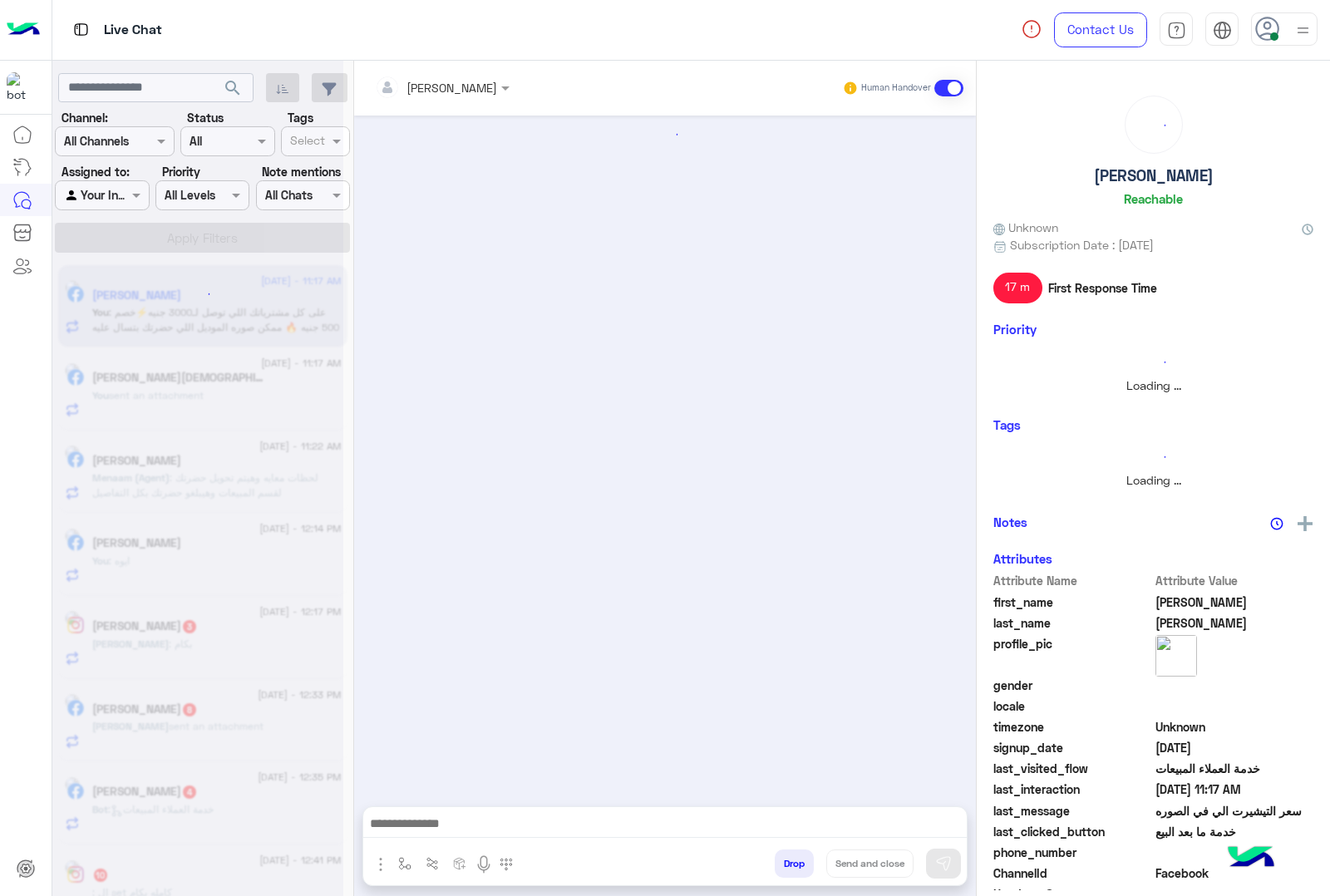
click at [788, 863] on button "Drop" at bounding box center [794, 863] width 39 height 28
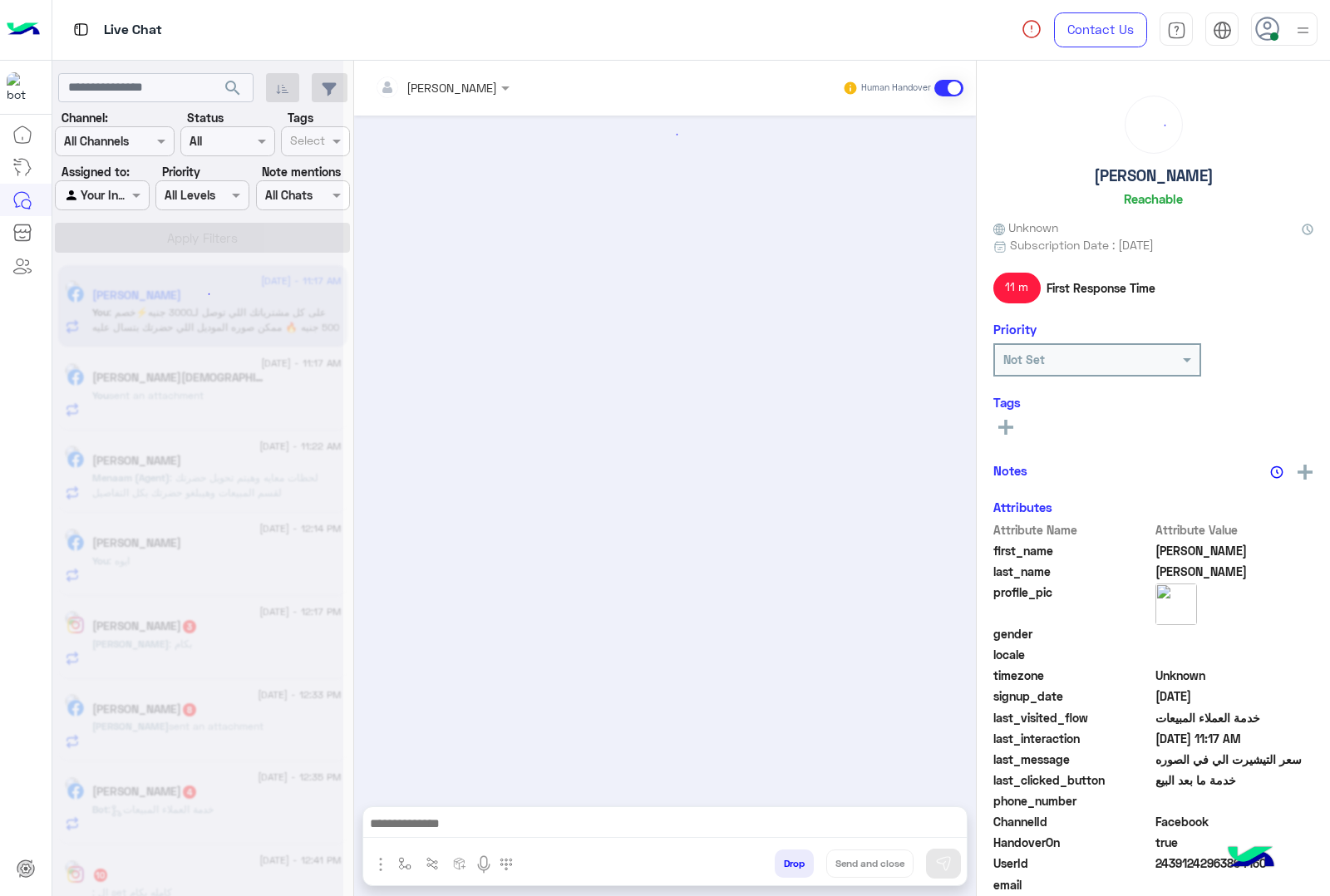
click at [788, 863] on button "Drop" at bounding box center [794, 863] width 39 height 28
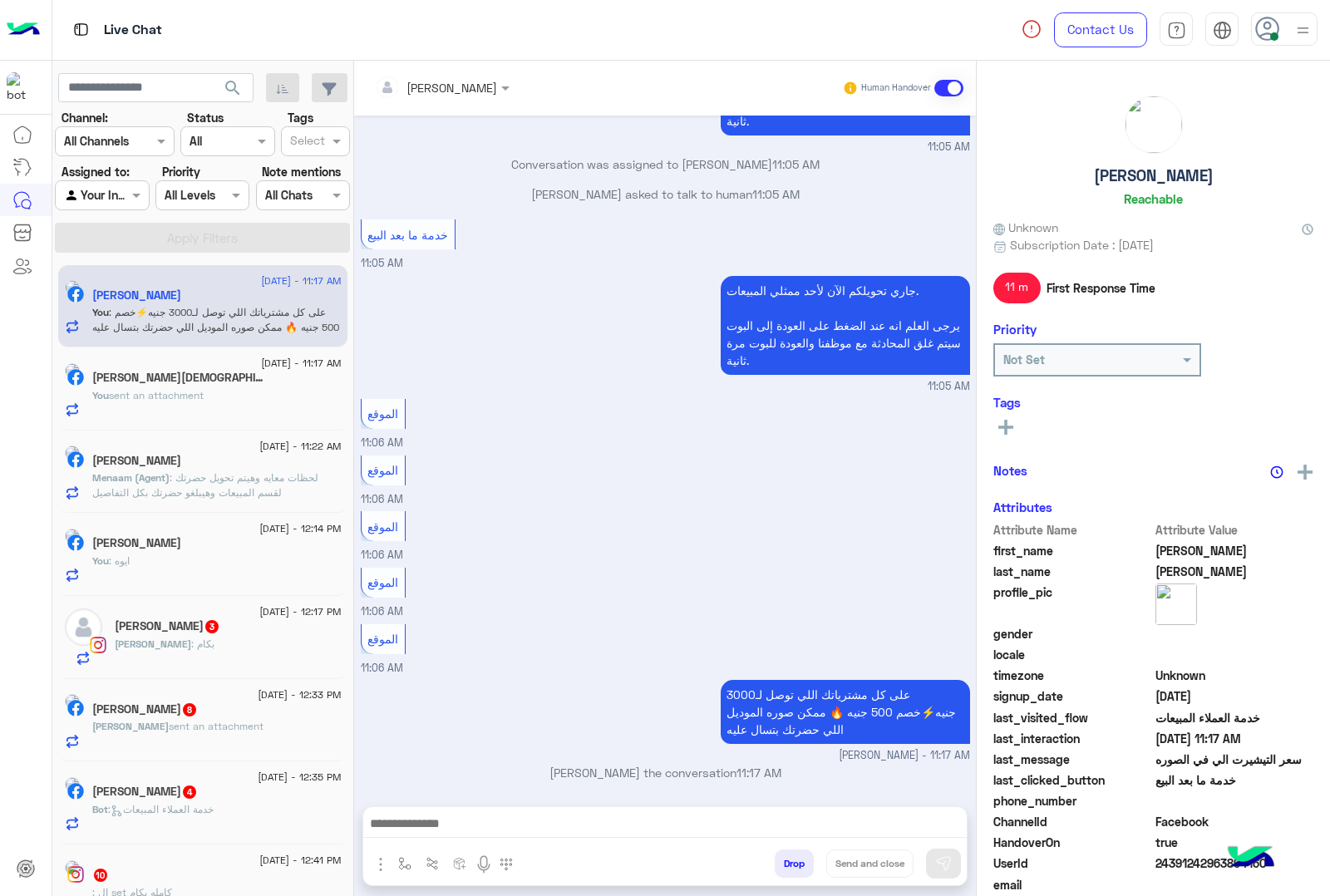
click at [788, 863] on button "Drop" at bounding box center [794, 863] width 39 height 28
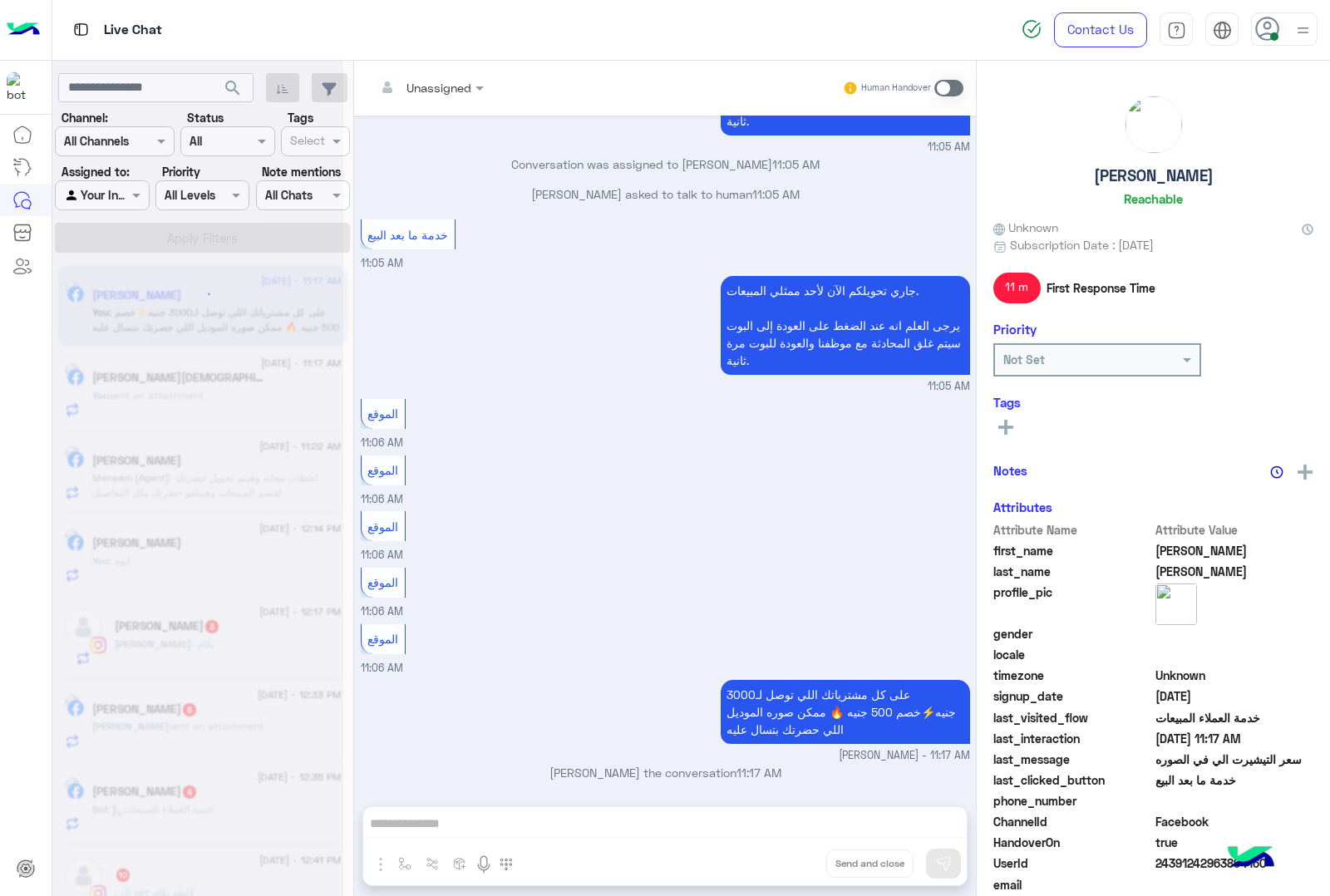
scroll to position [1372, 0]
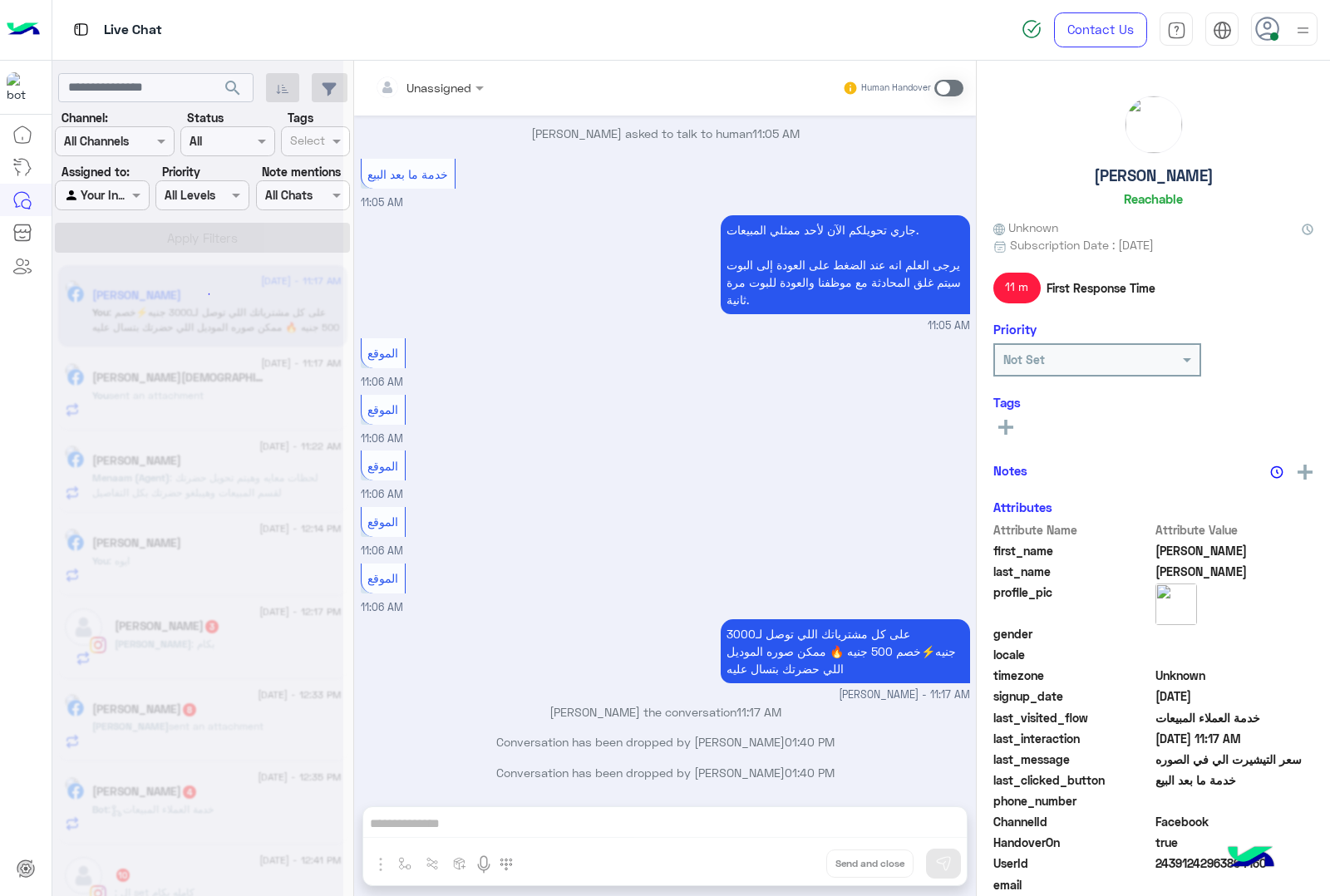
click at [788, 863] on div "Unassigned Human Handover [DATE] Previous الجواكت الموقع سويت شيرت الموقع بلوفر…" at bounding box center [665, 481] width 622 height 842
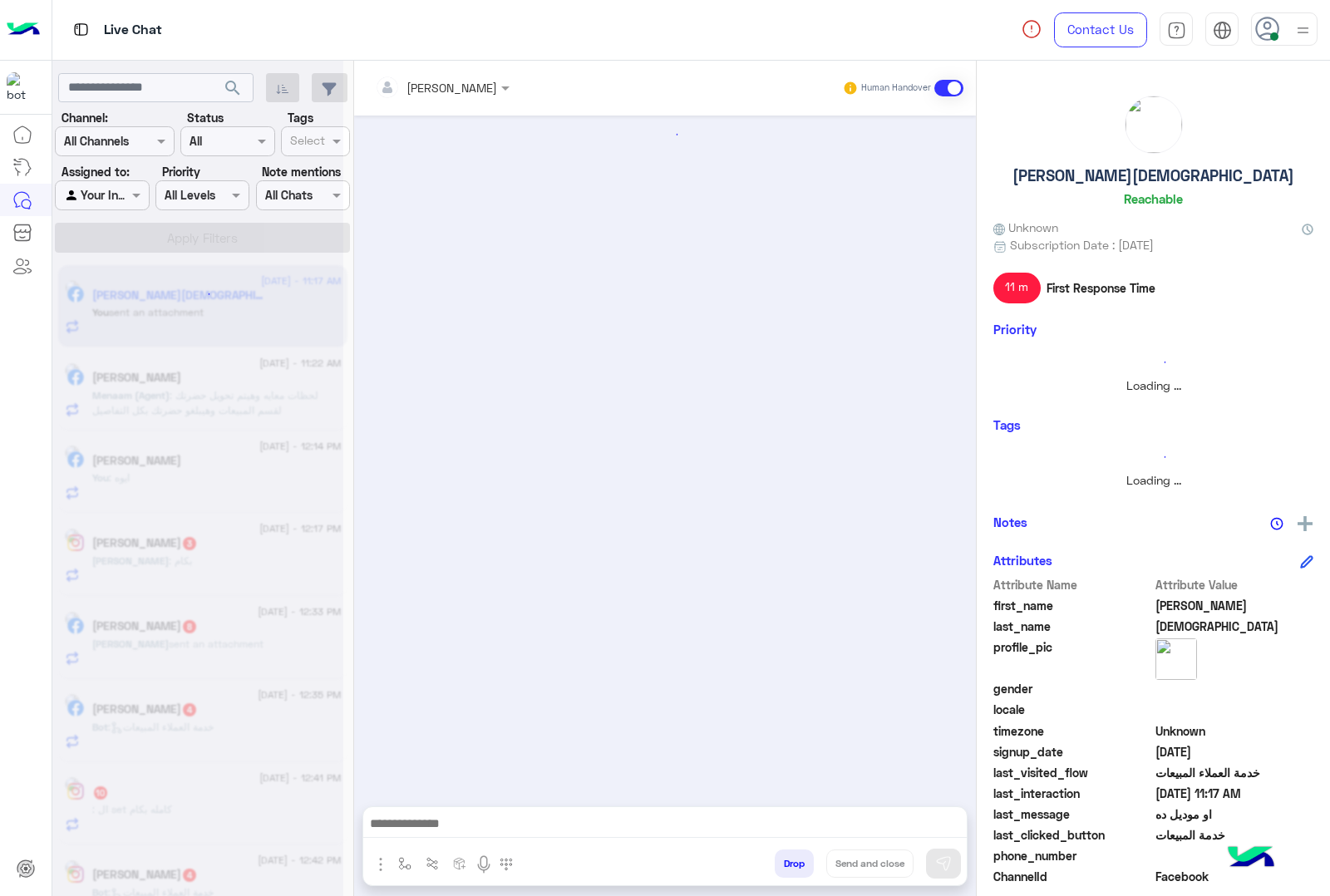
click at [788, 863] on button "Drop" at bounding box center [794, 863] width 39 height 28
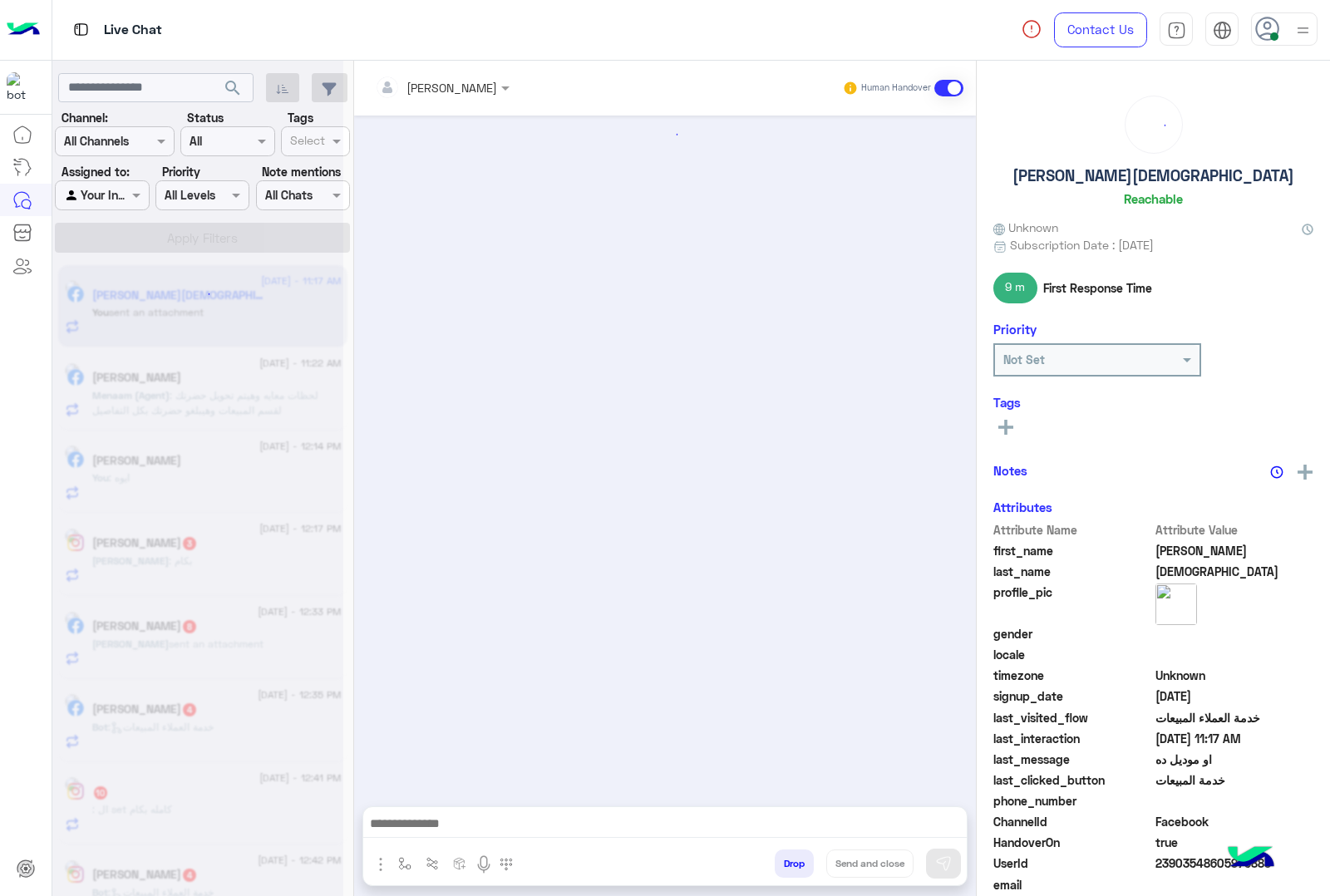
click at [788, 863] on button "Drop" at bounding box center [794, 863] width 39 height 28
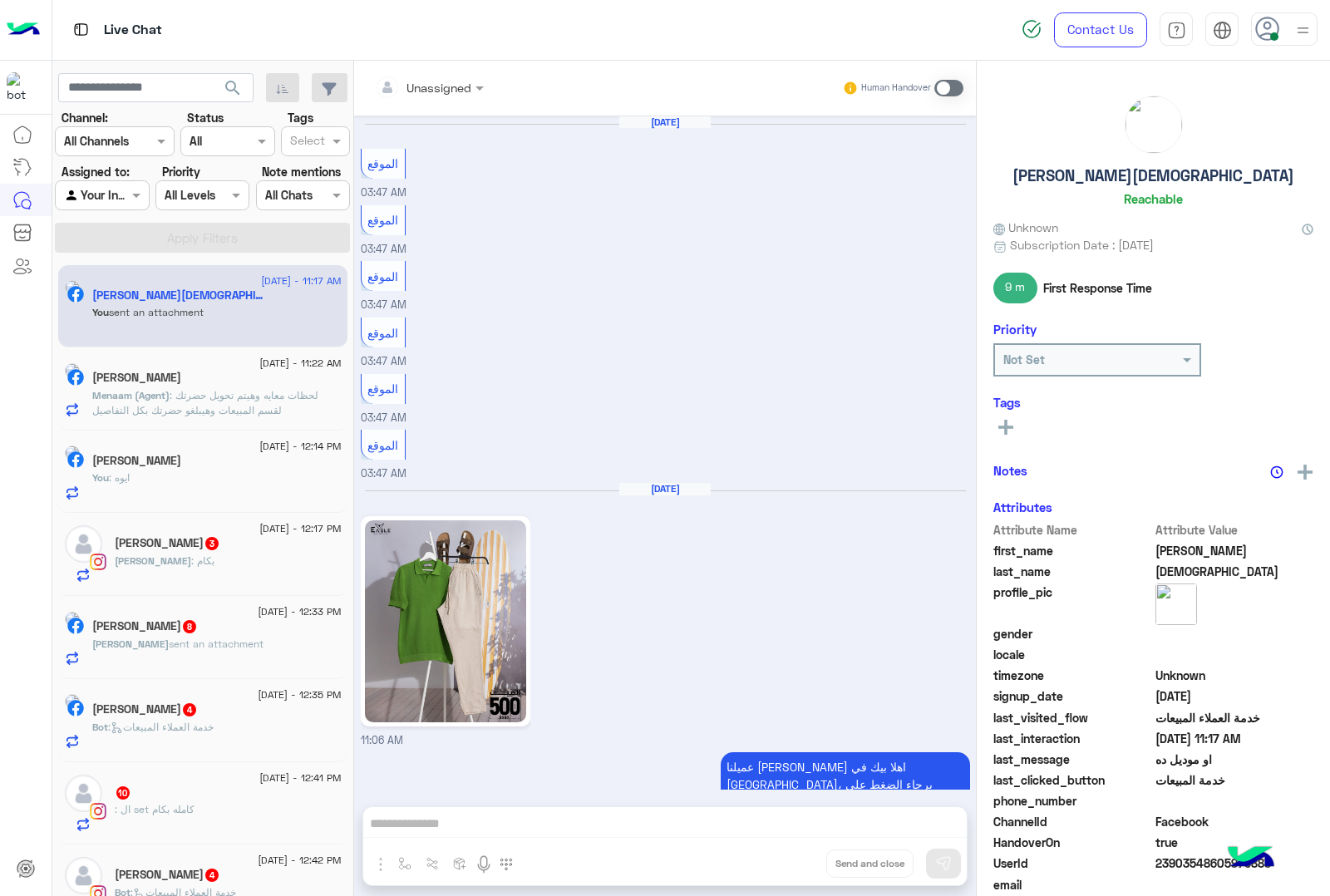
scroll to position [2369, 0]
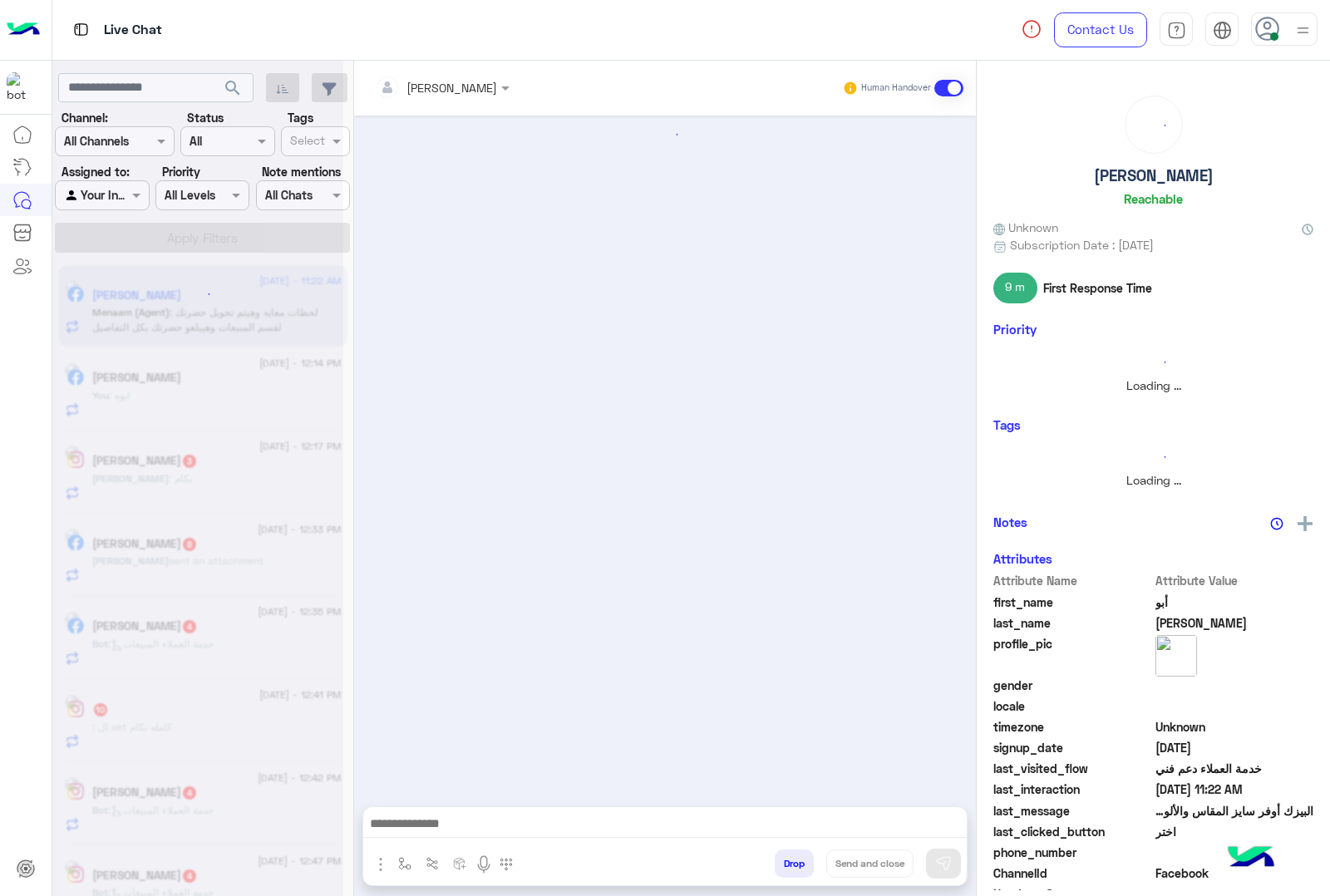
click at [788, 863] on button "Drop" at bounding box center [794, 863] width 39 height 28
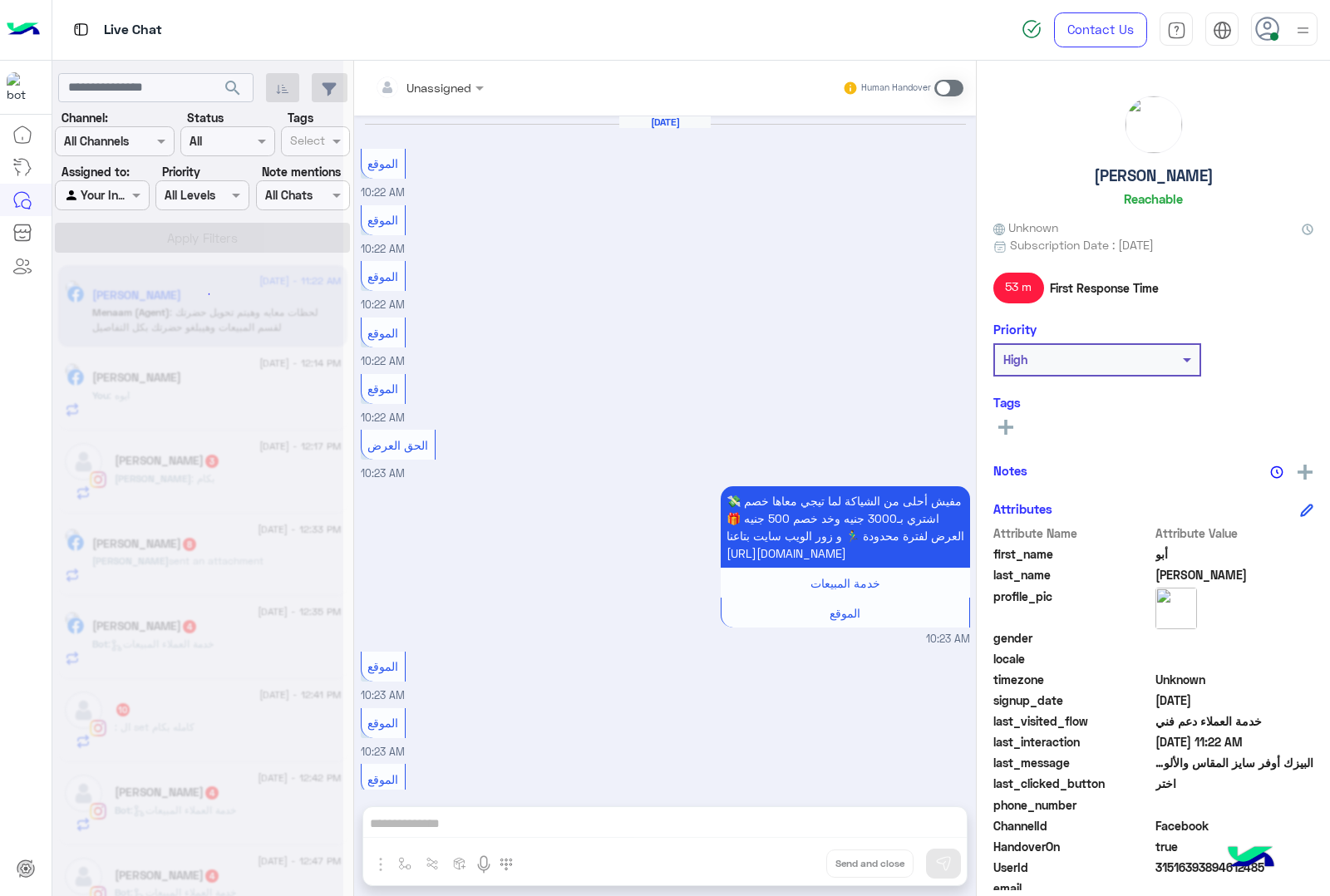
scroll to position [1555, 0]
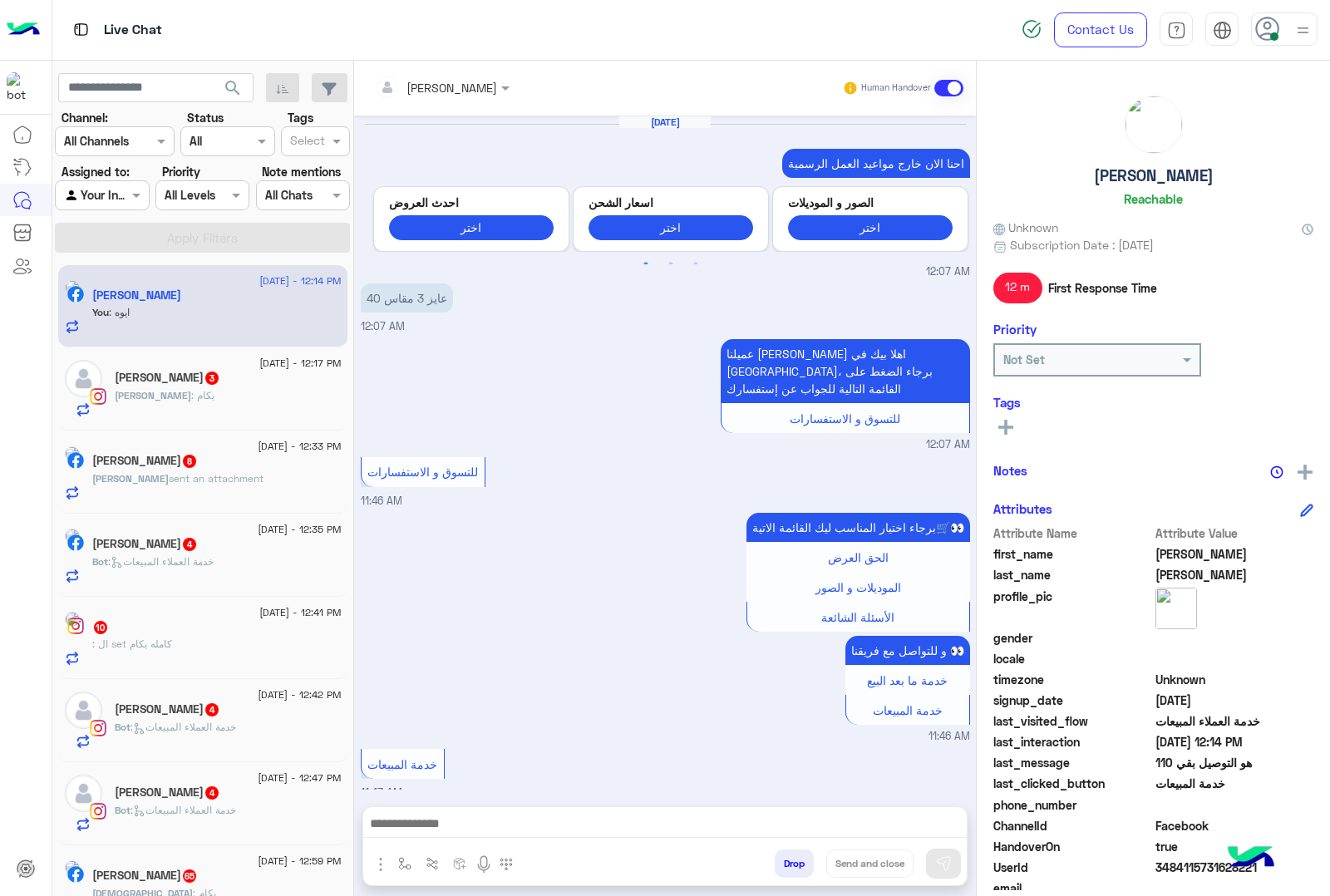
scroll to position [1981, 0]
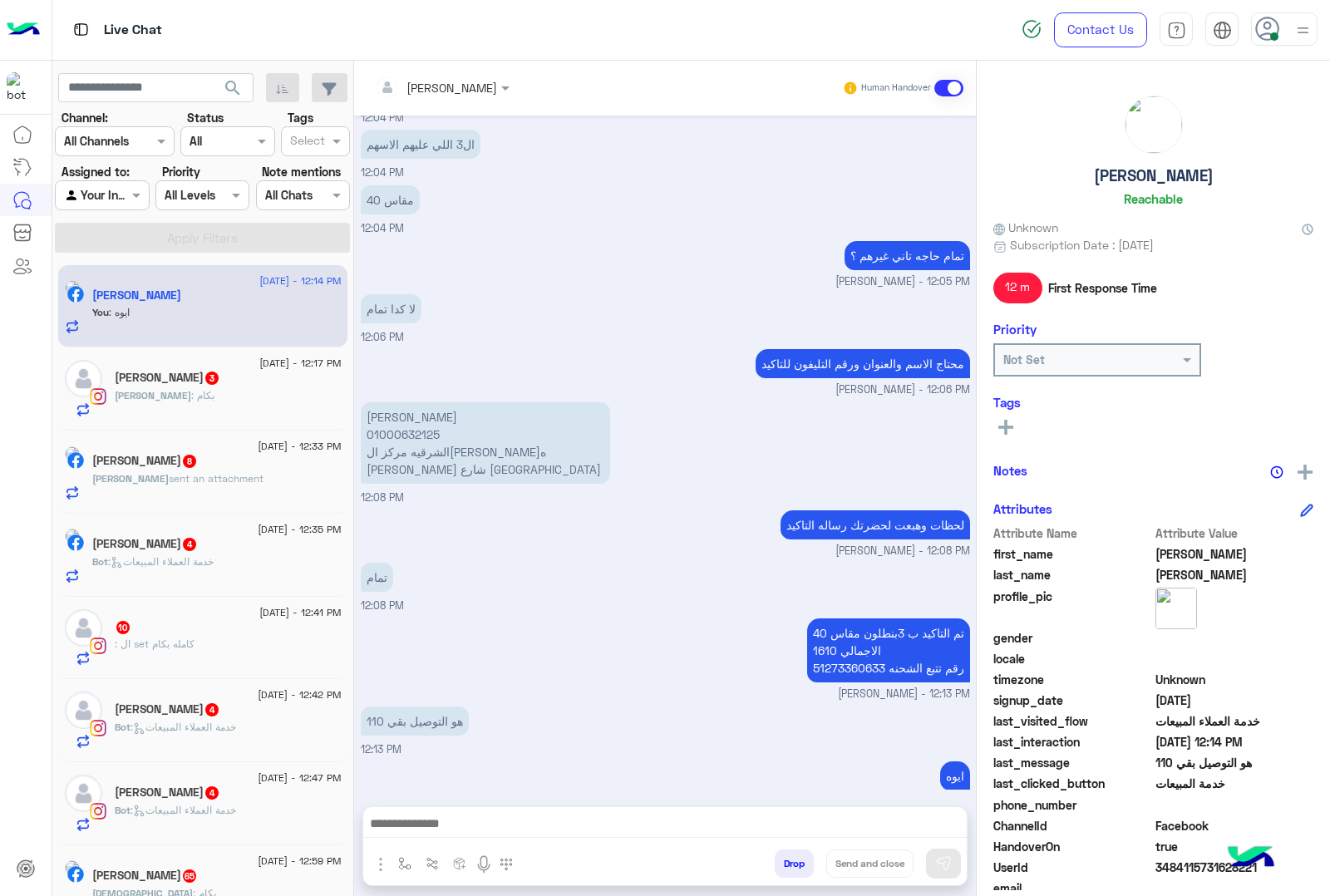
click at [788, 863] on button "Drop" at bounding box center [794, 863] width 39 height 28
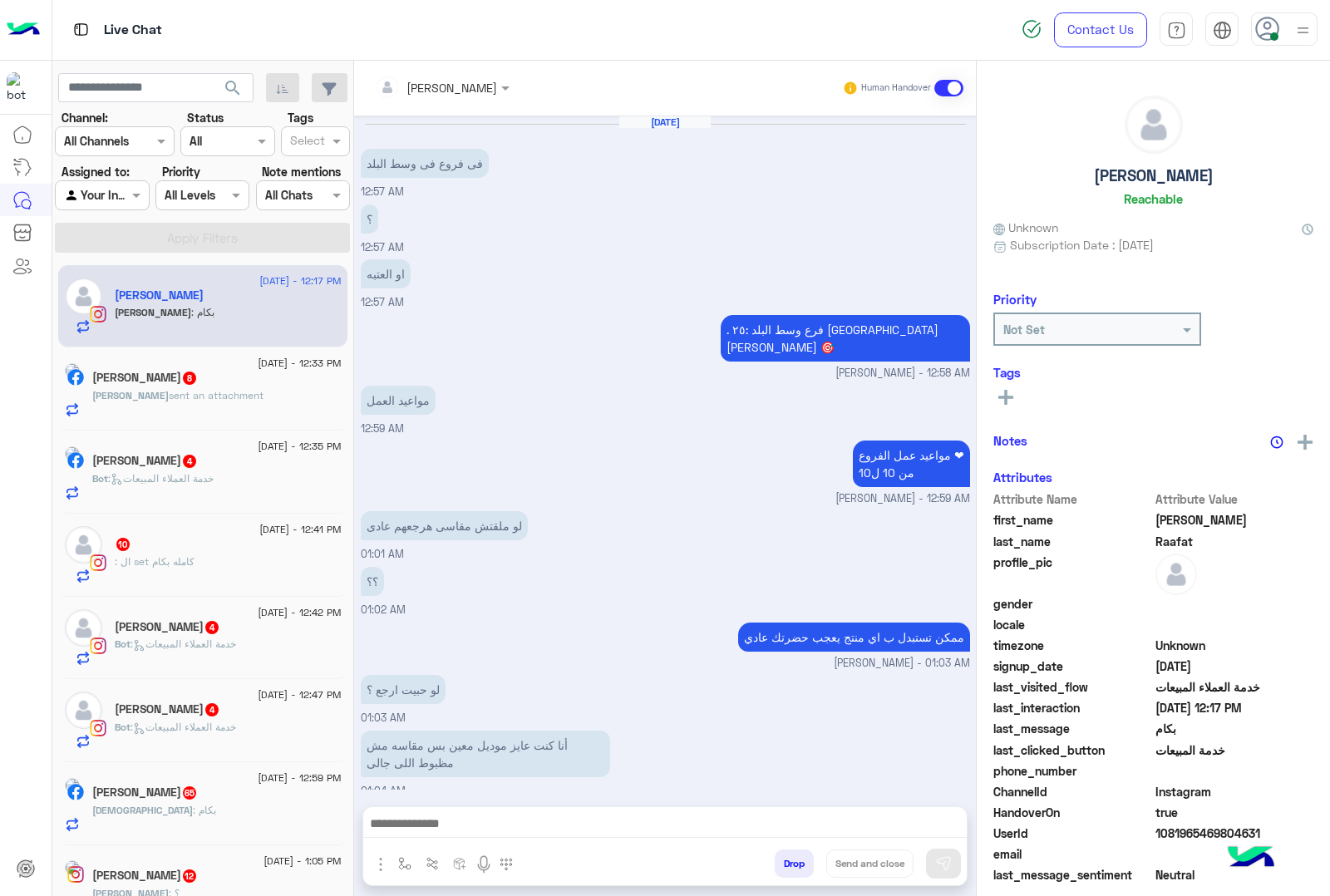
scroll to position [1330, 0]
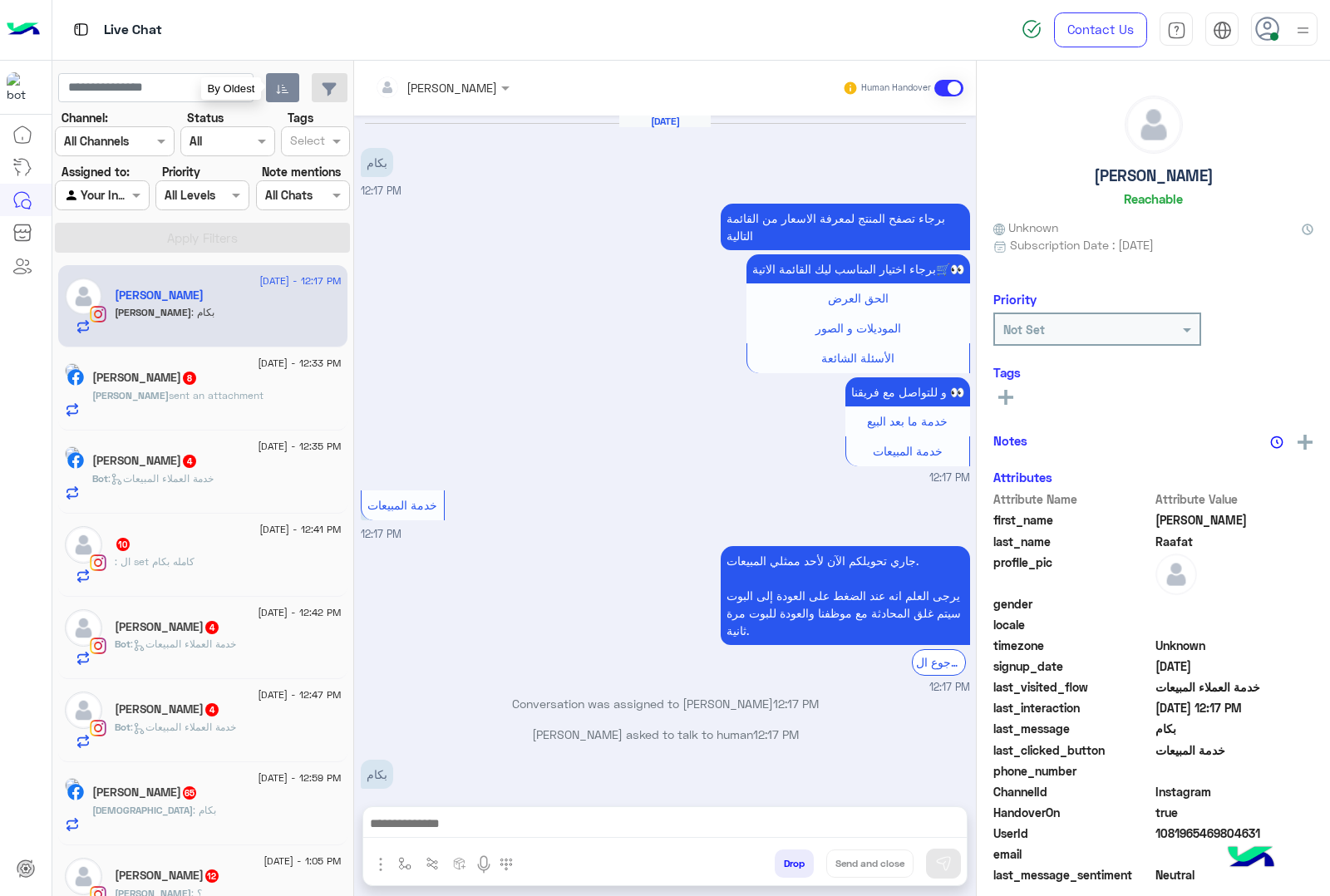
click at [273, 88] on button "button" at bounding box center [283, 88] width 34 height 30
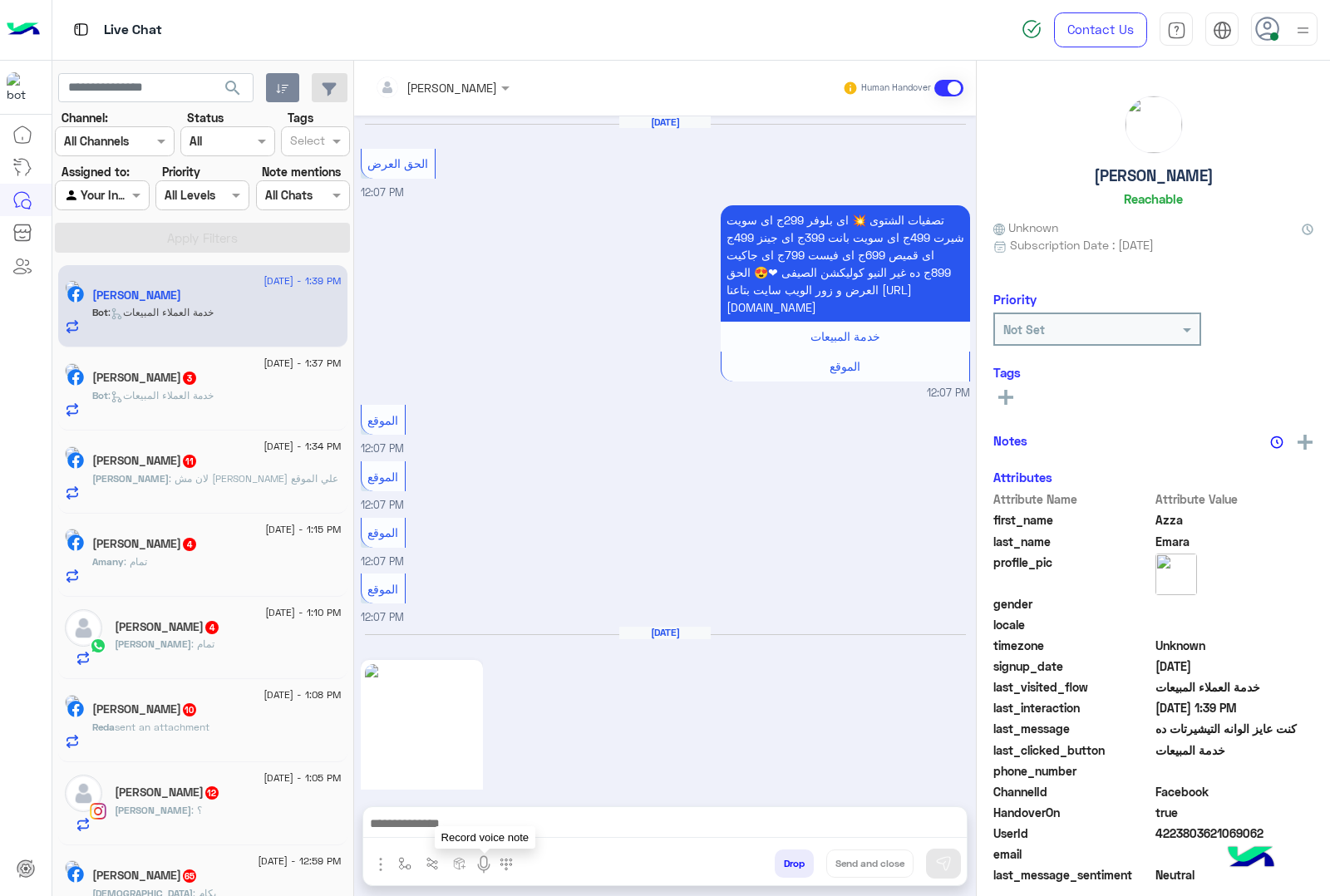
scroll to position [2957, 0]
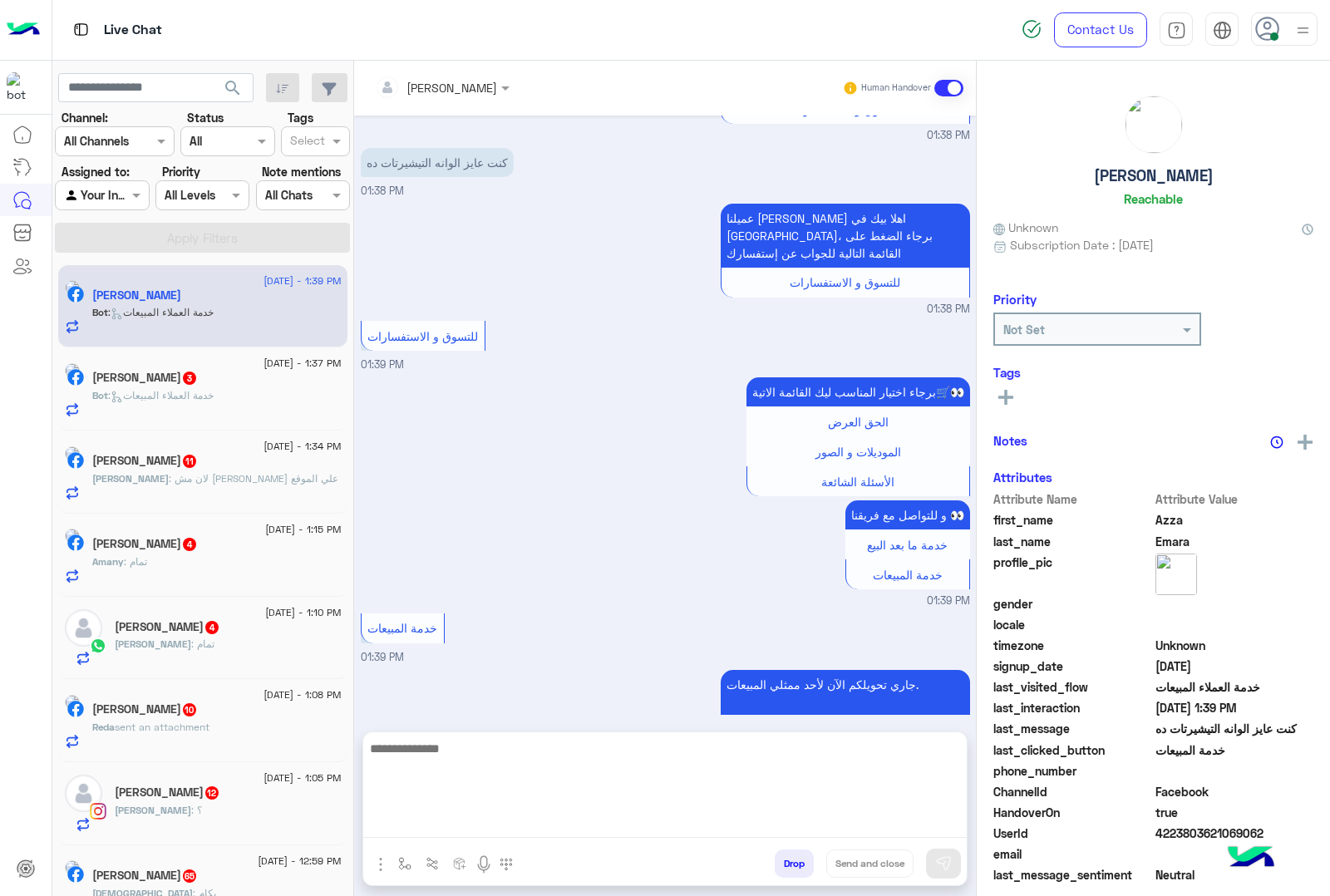
click at [462, 829] on textarea at bounding box center [665, 788] width 603 height 99
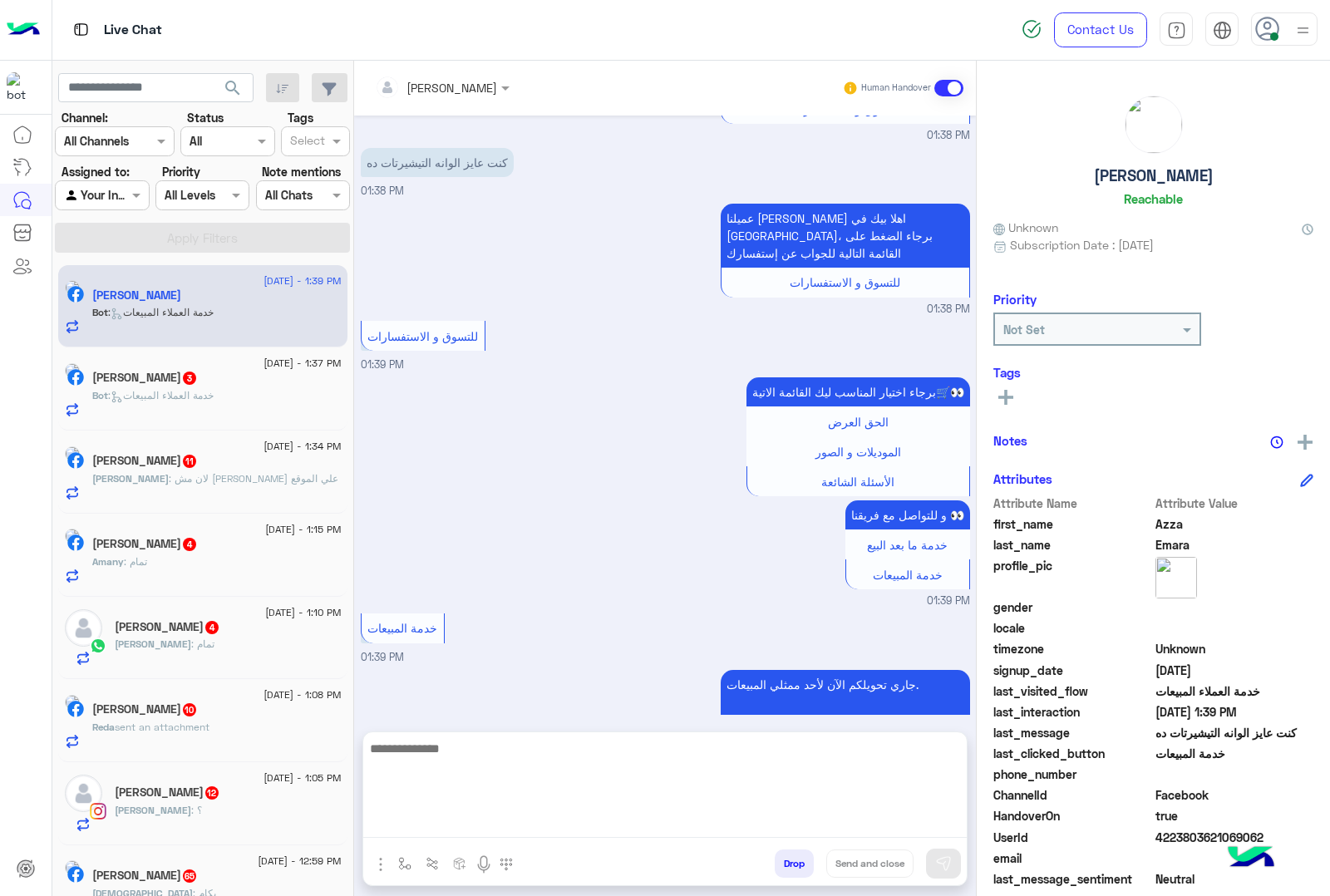
click at [469, 827] on textarea at bounding box center [665, 788] width 603 height 99
paste textarea "**********"
type textarea "**********"
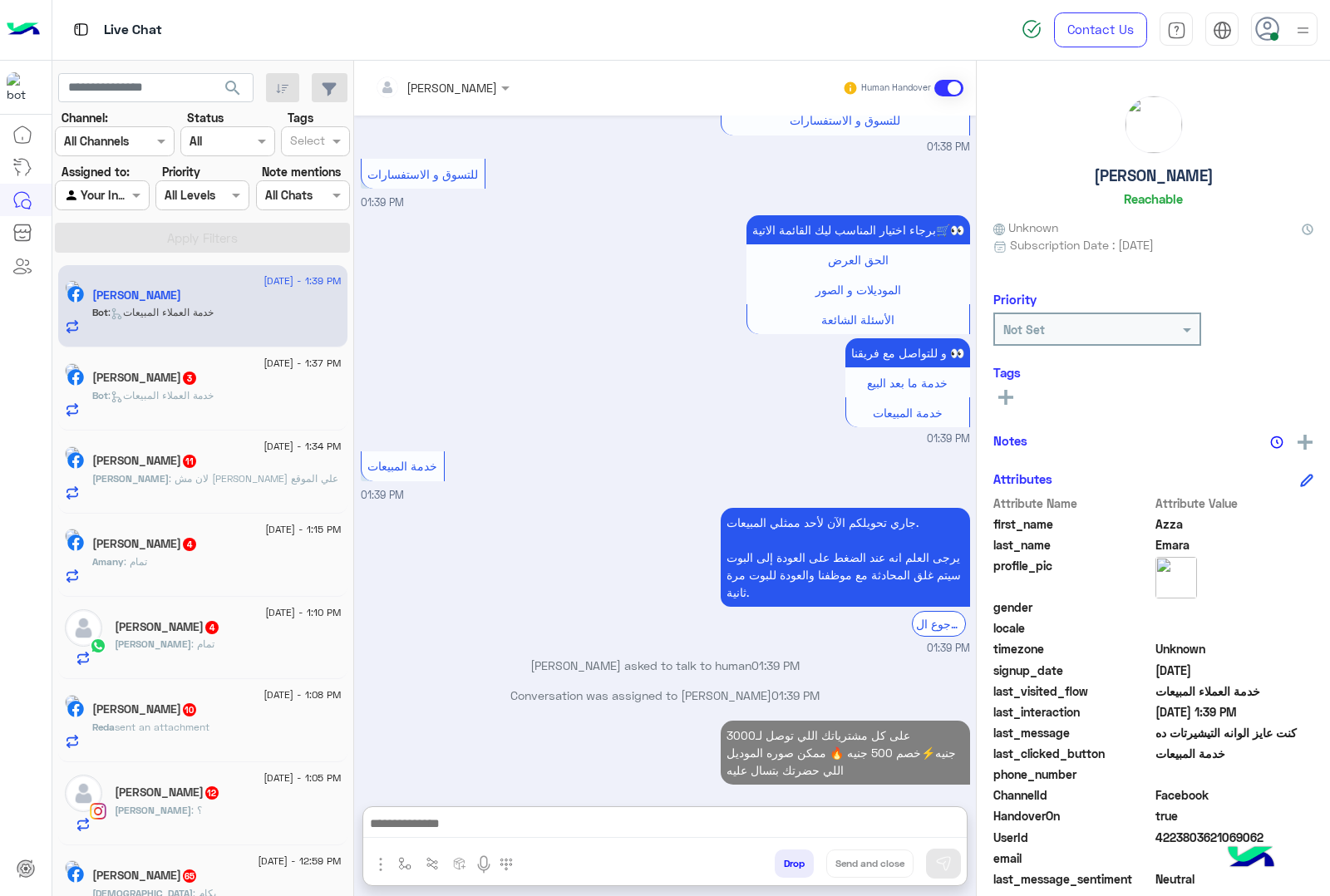
click at [196, 410] on div "Bot : خدمة العملاء المبيعات" at bounding box center [217, 402] width 250 height 29
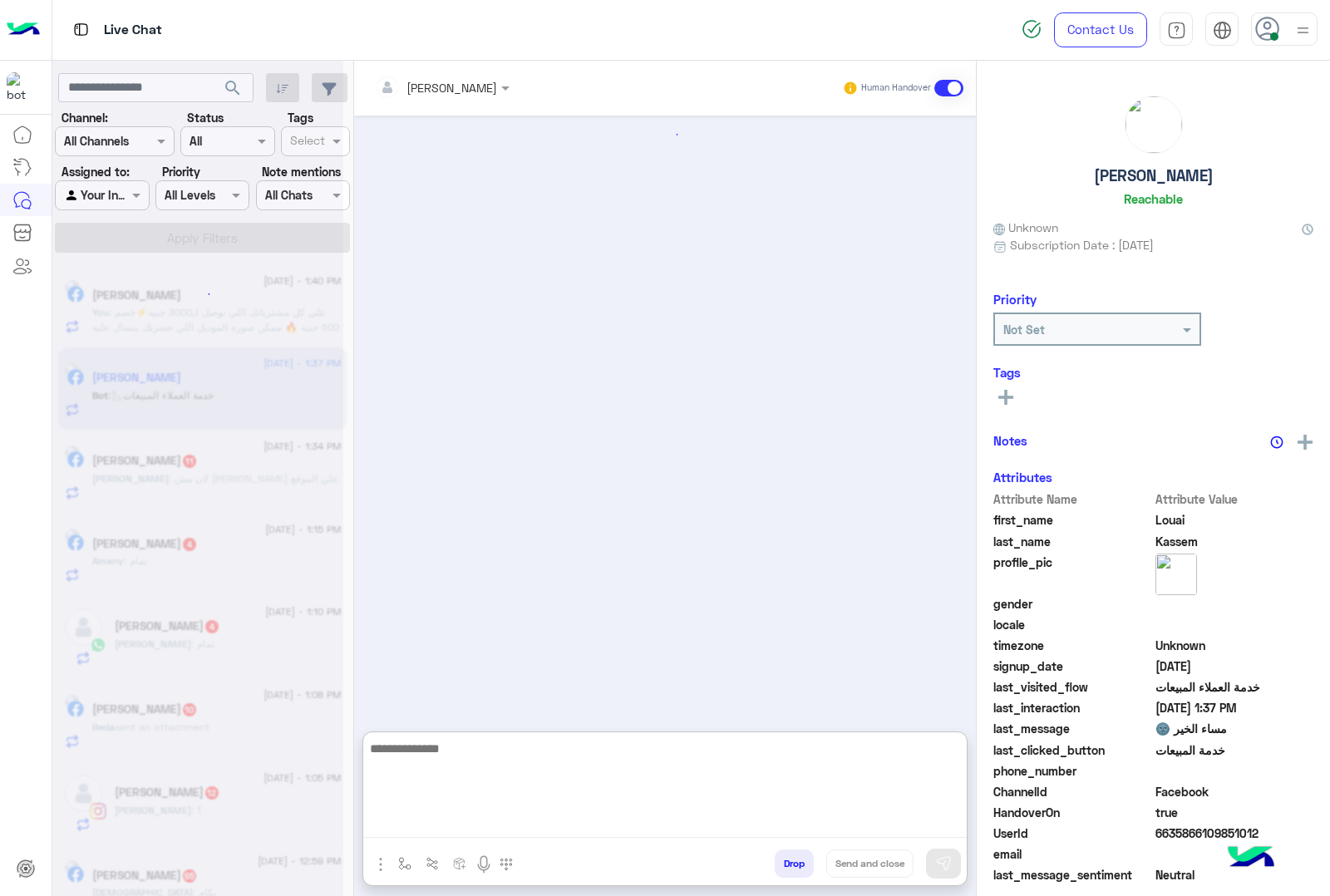
click at [435, 819] on textarea at bounding box center [665, 788] width 603 height 99
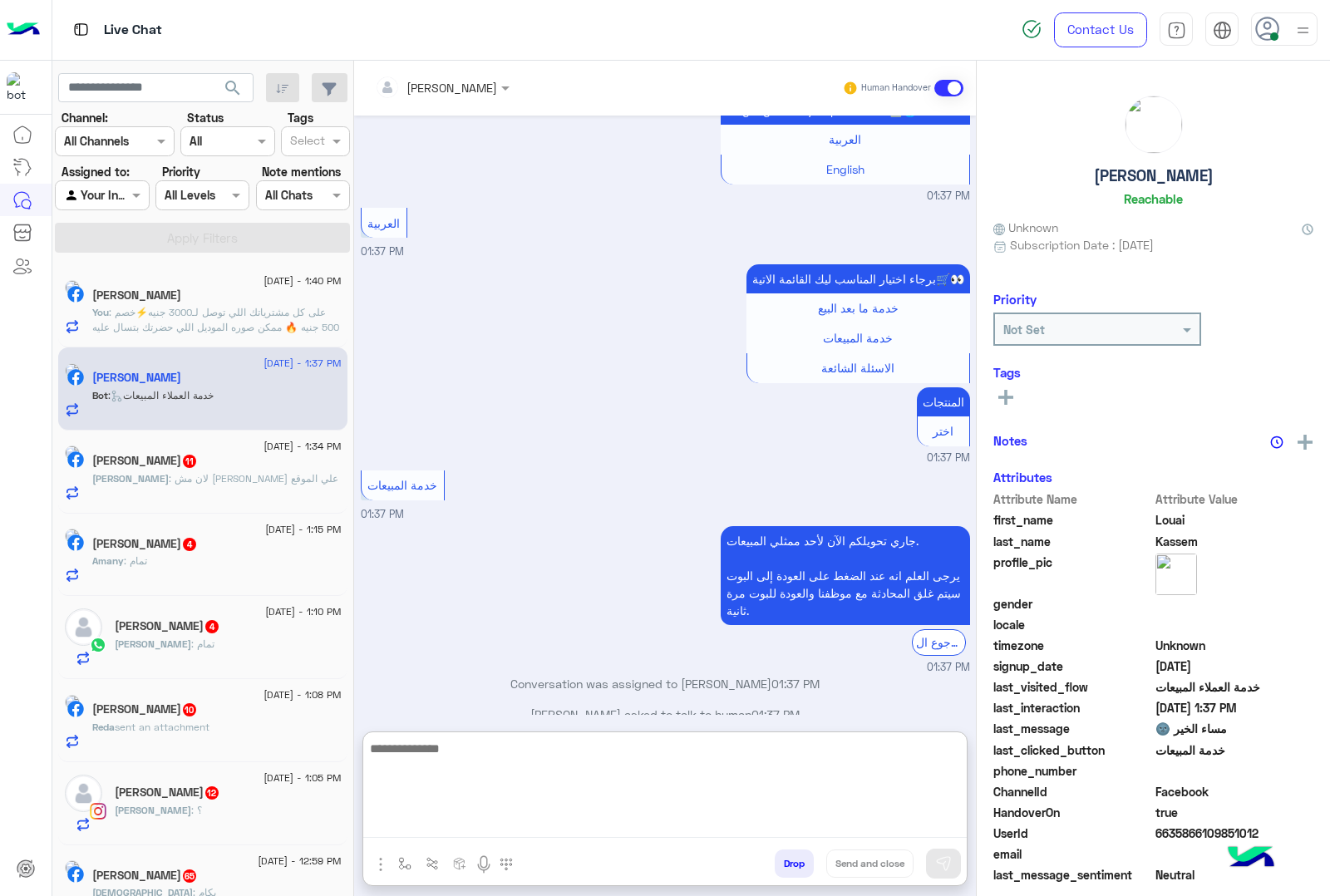
paste textarea "**********"
type textarea "**********"
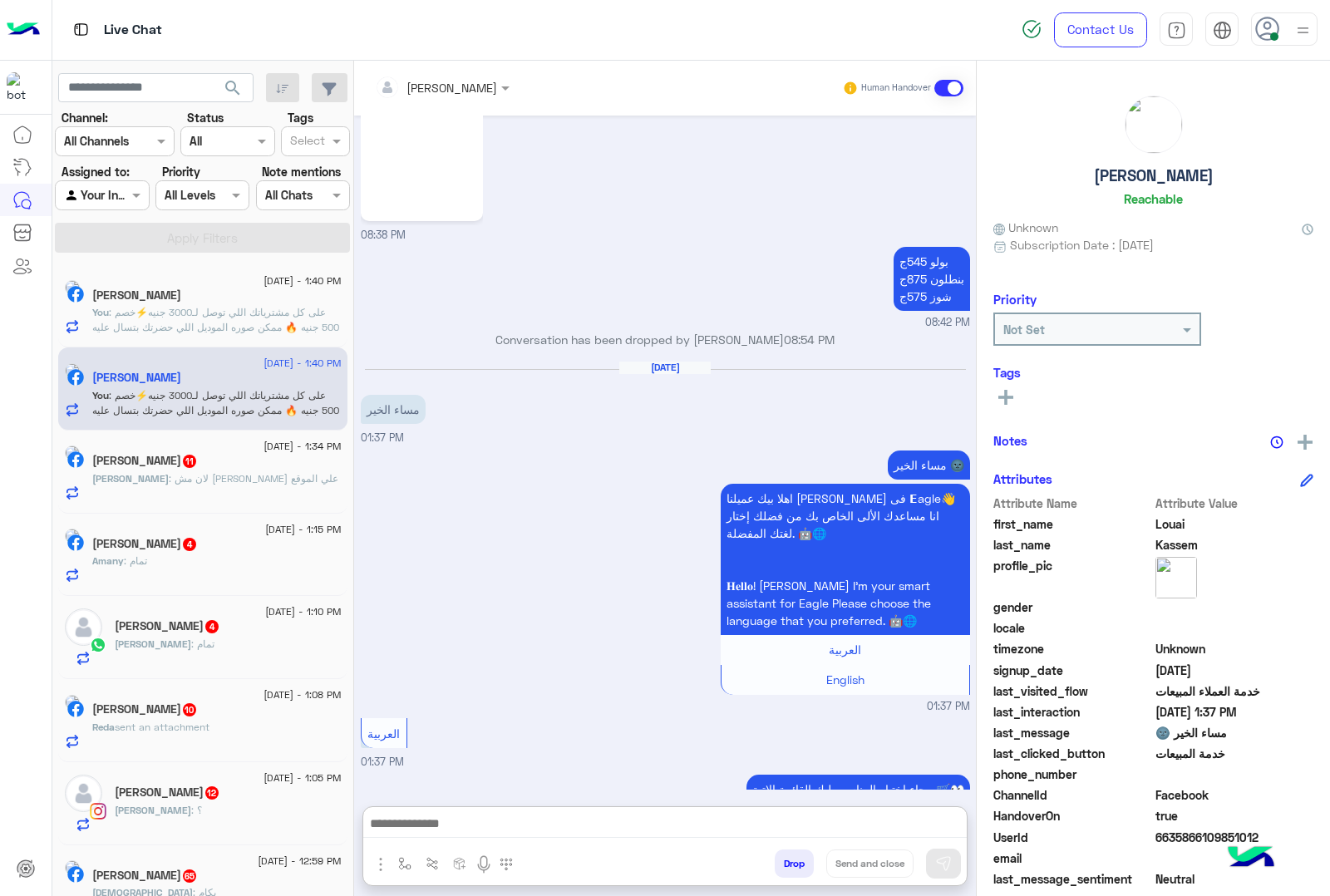
click at [180, 489] on div "[PERSON_NAME] : لان مش [PERSON_NAME] علي الموقع" at bounding box center [217, 486] width 250 height 29
